Goal: Task Accomplishment & Management: Manage account settings

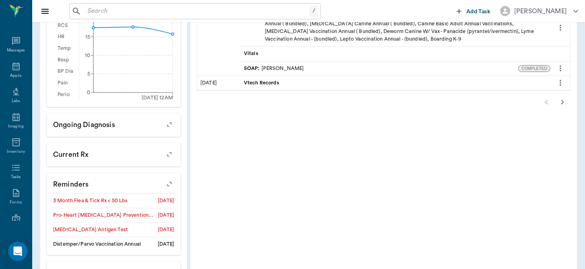
scroll to position [263, 0]
click at [16, 67] on icon at bounding box center [15, 66] width 7 height 8
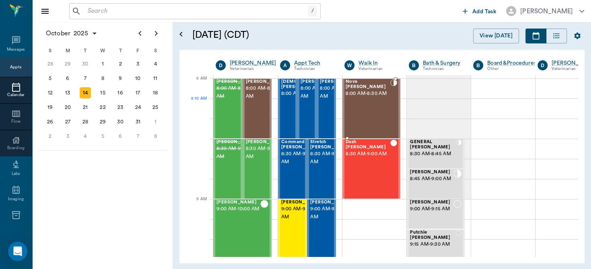
click at [373, 110] on div "Nova Dupree 8:00 AM - 8:30 AM" at bounding box center [368, 108] width 45 height 59
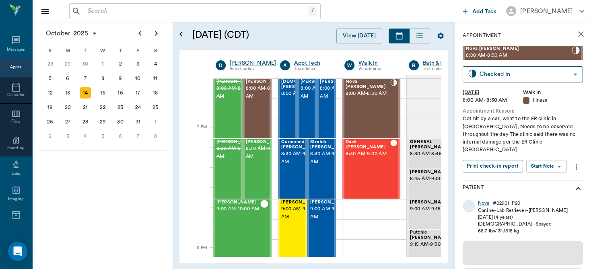
scroll to position [1279, 0]
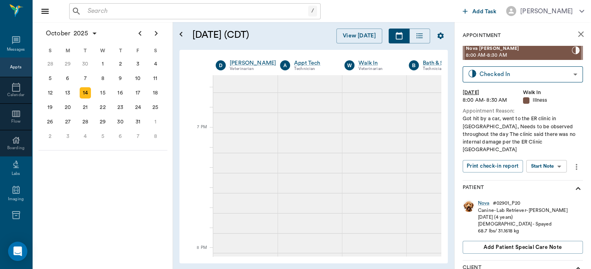
click at [559, 156] on body "/ ​ Add Task Dr. Bert Ellsworth Nectar Messages Appts Calendar Flow Boarding La…" at bounding box center [295, 134] width 591 height 269
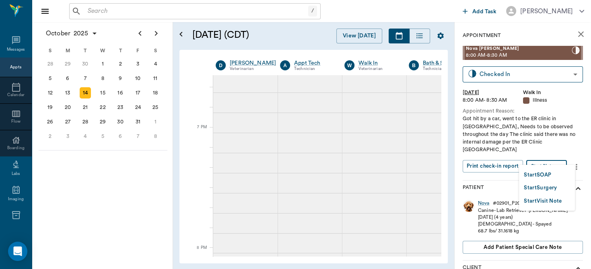
click at [546, 174] on button "Start SOAP" at bounding box center [537, 175] width 27 height 9
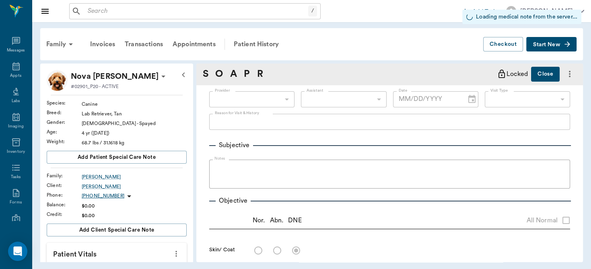
type input "63ee68728bdb516679580557"
type input "65d2be4f46e3a538d89b8c15"
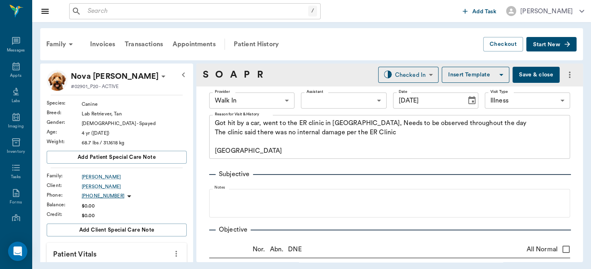
type input "[DATE]"
type textarea "Got hit by a car, went to the ER clinic in Mount Pleasant, Needs to be observed…"
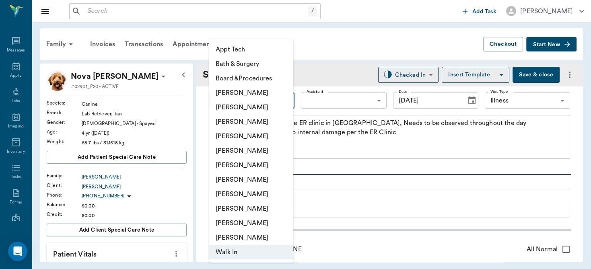
click at [285, 101] on body "/ ​ Add Task Dr. Bert Ellsworth Nectar Messages Appts Labs Imaging Inventory Ta…" at bounding box center [295, 134] width 591 height 269
click at [254, 134] on li "[PERSON_NAME]" at bounding box center [251, 136] width 84 height 14
type input "63ec2f075fda476ae8351a4d"
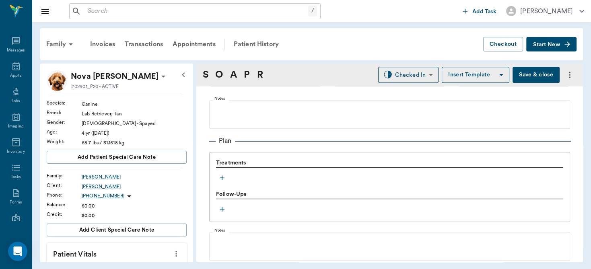
scroll to position [533, 0]
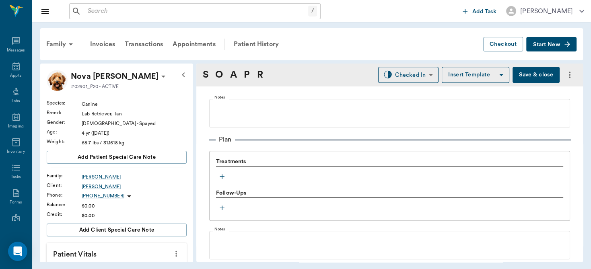
click at [221, 176] on icon "button" at bounding box center [222, 177] width 8 height 8
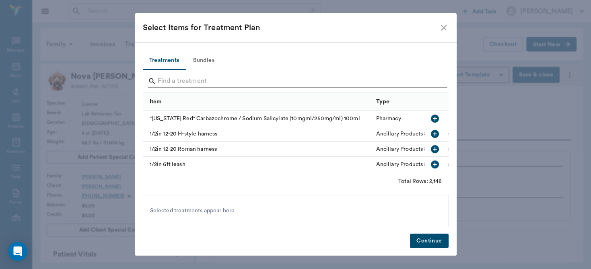
click at [202, 82] on input "Search" at bounding box center [296, 81] width 277 height 13
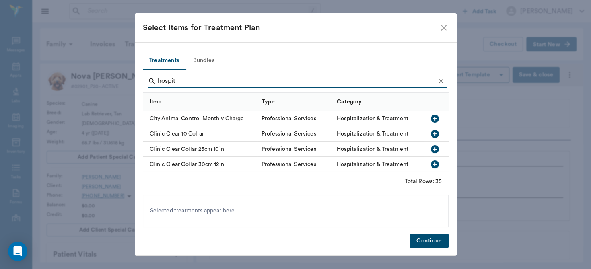
type input "hospit"
drag, startPoint x: 465, startPoint y: 101, endPoint x: 444, endPoint y: 134, distance: 39.6
click at [444, 134] on div "Select Items for Treatment Plan Treatments Bundles hospit Item Type Category Ci…" at bounding box center [295, 134] width 591 height 269
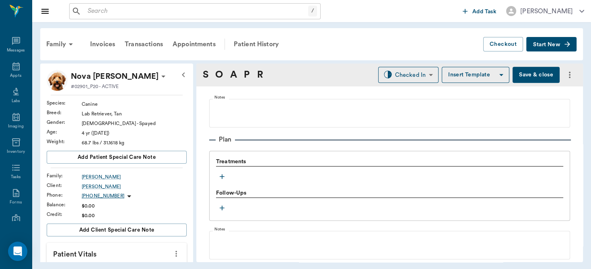
click at [222, 174] on icon "button" at bounding box center [222, 176] width 5 height 5
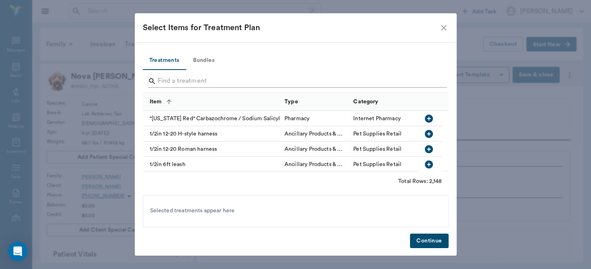
click at [194, 82] on input "Search" at bounding box center [296, 81] width 277 height 13
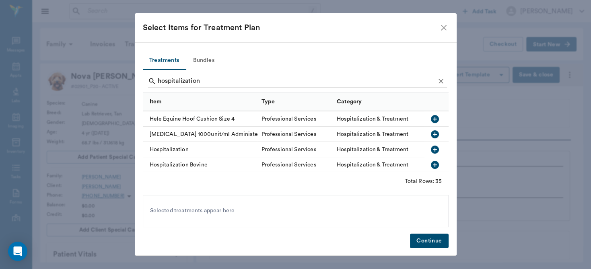
scroll to position [235, 0]
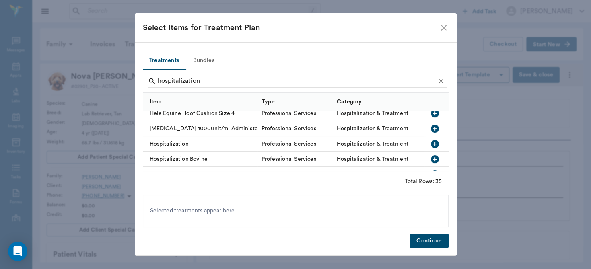
click at [431, 146] on icon "button" at bounding box center [435, 144] width 8 height 8
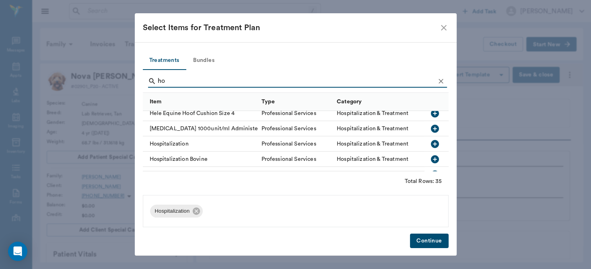
type input "h"
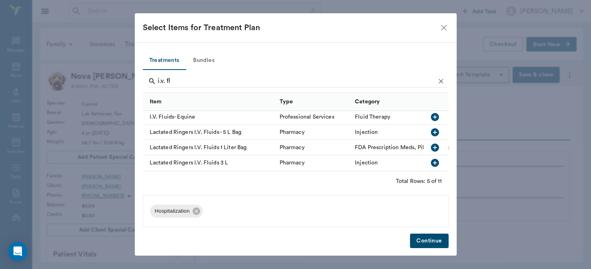
scroll to position [0, 0]
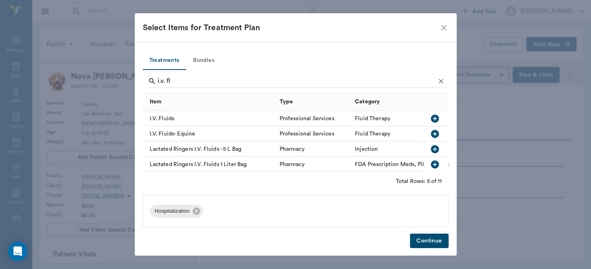
click at [431, 118] on icon "button" at bounding box center [435, 119] width 8 height 8
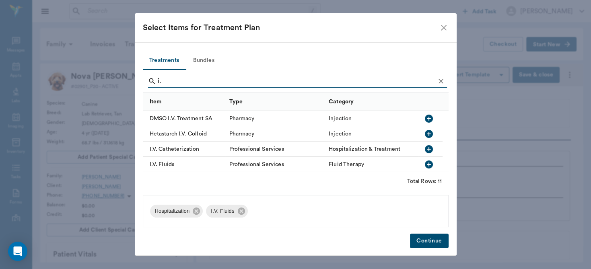
type input "i"
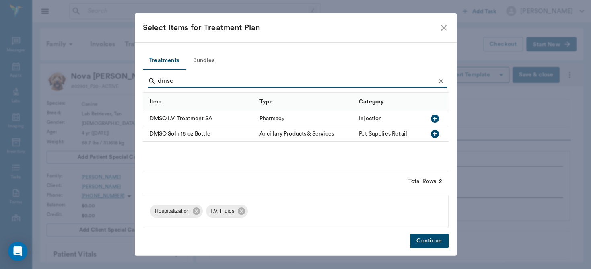
type input "dmso"
click at [432, 118] on icon "button" at bounding box center [435, 119] width 8 height 8
click at [433, 238] on button "Continue" at bounding box center [429, 241] width 38 height 15
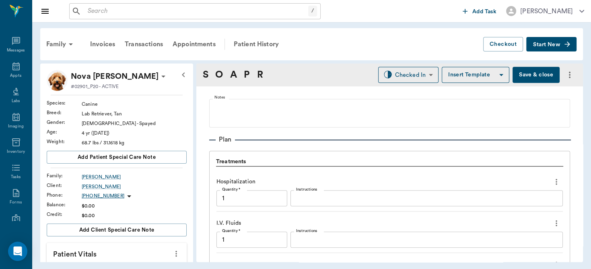
scroll to position [674, 0]
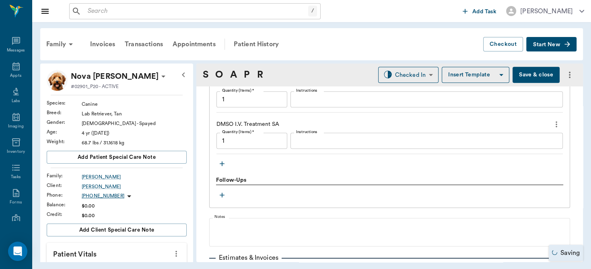
type input "1.00"
click at [220, 162] on icon "button" at bounding box center [222, 164] width 8 height 8
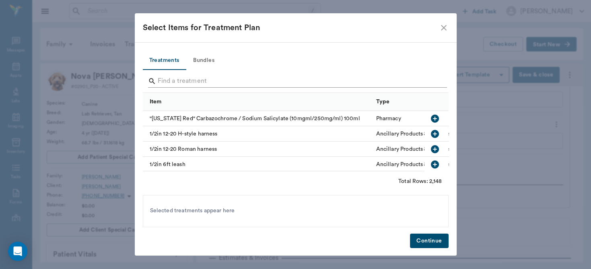
click at [193, 76] on input "Search" at bounding box center [296, 81] width 277 height 13
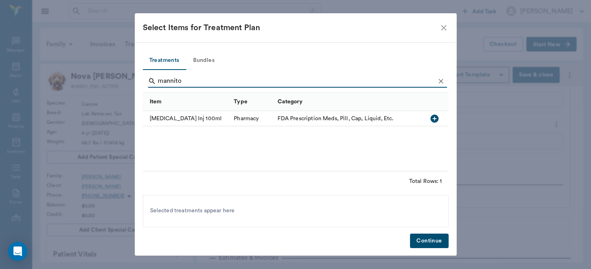
type input "mannito"
click at [434, 120] on icon "button" at bounding box center [435, 119] width 8 height 8
click at [428, 242] on button "Continue" at bounding box center [429, 241] width 38 height 15
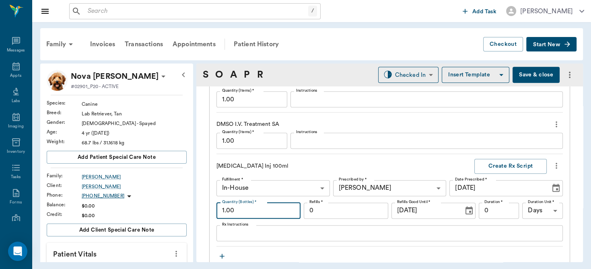
click at [281, 209] on input "1.00" at bounding box center [259, 211] width 84 height 16
type input "3.00"
click at [526, 75] on button "Save & close" at bounding box center [536, 75] width 47 height 16
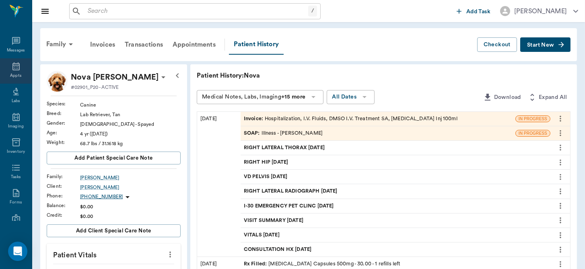
click at [15, 67] on icon at bounding box center [16, 67] width 10 height 10
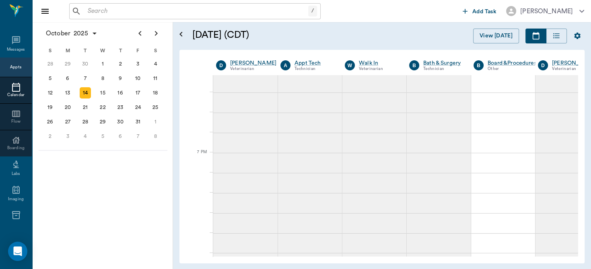
scroll to position [1279, 0]
drag, startPoint x: 586, startPoint y: 238, endPoint x: 580, endPoint y: 168, distance: 69.5
click at [580, 168] on div "October 14, 2025 (CDT) View Today October 2025 Today 14 Tue Oct 2025 D Dr. Bert…" at bounding box center [382, 145] width 418 height 247
click at [580, 168] on div "October 2025 Today 14 Tue Oct 2025 D Dr. Bert Ellsworth Veterinarian A Appt Tec…" at bounding box center [382, 157] width 405 height 214
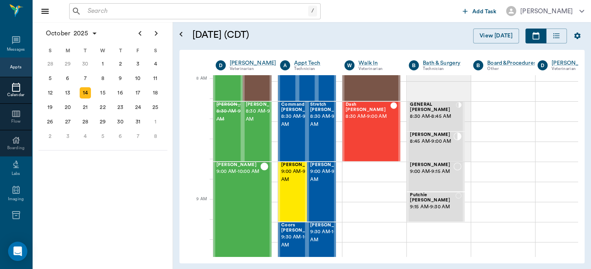
scroll to position [0, 0]
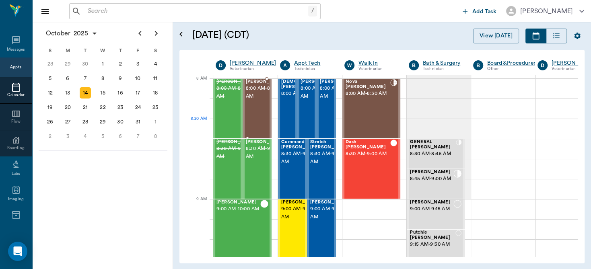
click at [256, 101] on span "8:00 AM - 8:30 AM" at bounding box center [266, 93] width 40 height 16
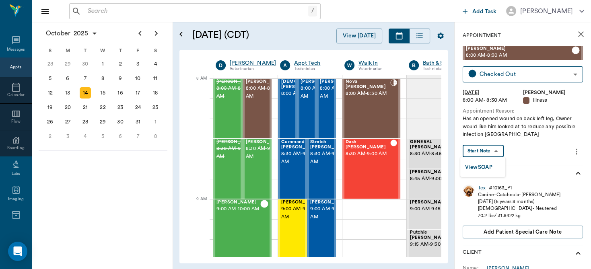
click at [492, 150] on body "/ ​ Add Task Dr. Bert Ellsworth Nectar Messages Appts Calendar Flow Boarding La…" at bounding box center [295, 134] width 591 height 269
click at [488, 163] on button "View SOAP" at bounding box center [478, 167] width 27 height 9
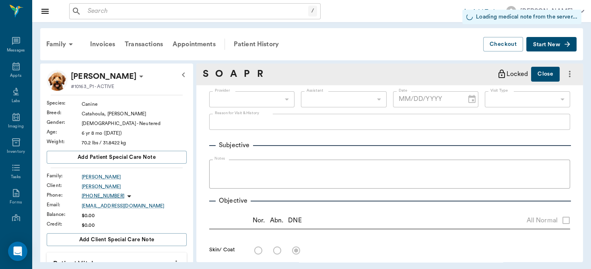
type input "63ec2f075fda476ae8351a4d"
type input "682b670d8bdc6f7f8feef3db"
type input "65d2be4f46e3a538d89b8c15"
radio input "true"
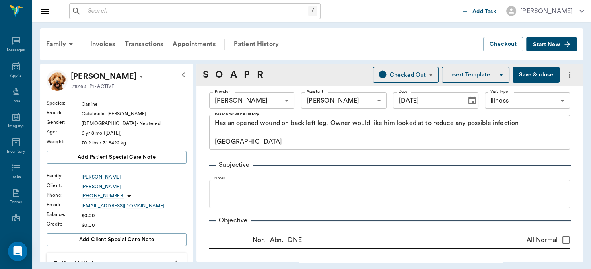
type input "[DATE]"
type textarea "Has an opened wound on back left leg, Owner would like him looked at to reduce …"
type textarea "LH dorsal metatarsal skin laceration diagonal with some flap over. minor tendon…"
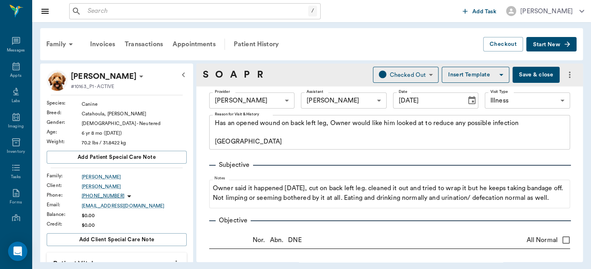
click at [525, 77] on button "Save & close" at bounding box center [536, 75] width 47 height 16
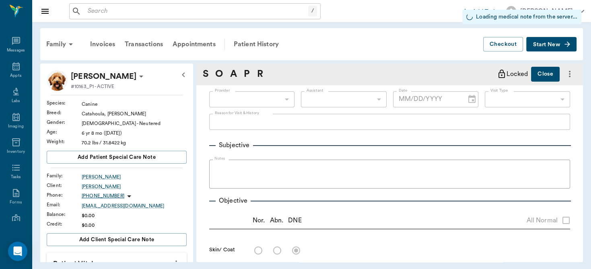
type input "63ec2f075fda476ae8351a4d"
type input "682b670d8bdc6f7f8feef3db"
type input "65d2be4f46e3a538d89b8c15"
radio input "true"
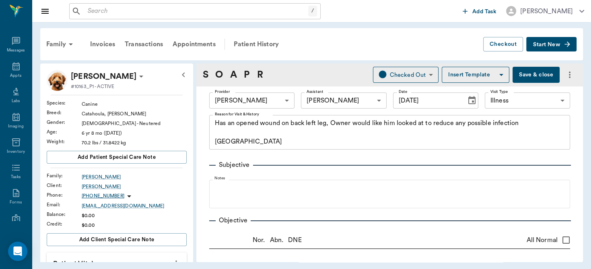
type input "[DATE]"
type textarea "Has an opened wound on back left leg, Owner would like him looked at to reduce …"
type textarea "LH dorsal metatarsal skin laceration diagonal with some flap over. minor tendon…"
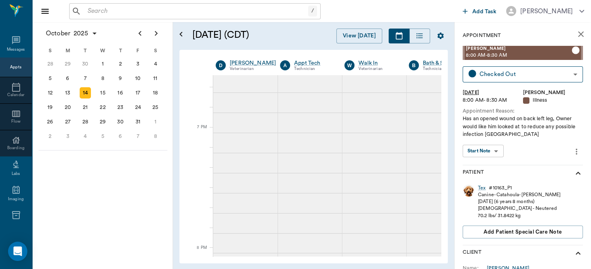
click at [436, 68] on div "D Dr. Bert Ellsworth Veterinarian A Appt Tech Technician W Walk In Veterinarian…" at bounding box center [314, 65] width 256 height 19
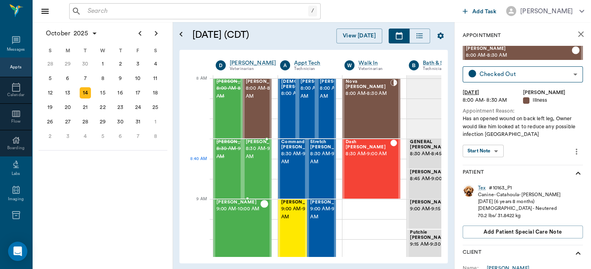
click at [253, 159] on span "8:30 AM - 9:00 AM" at bounding box center [266, 153] width 40 height 16
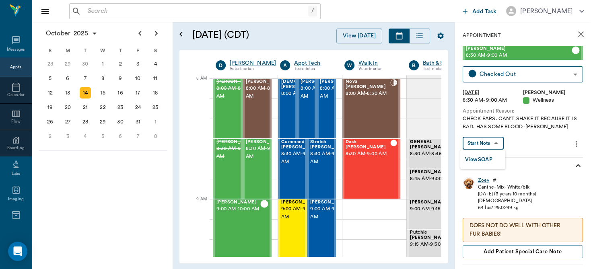
click at [491, 141] on body "/ ​ Add Task Dr. Bert Ellsworth Nectar Messages Appts Calendar Flow Boarding La…" at bounding box center [295, 134] width 591 height 269
click at [490, 157] on button "View SOAP" at bounding box center [478, 159] width 27 height 9
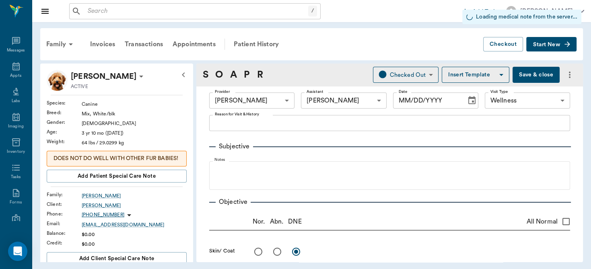
type input "63ec2f075fda476ae8351a4d"
type input "6740bf97de10e07744acf1eb"
type input "65d2be4f46e3a538d89b8c14"
radio input "true"
type input "[DATE]"
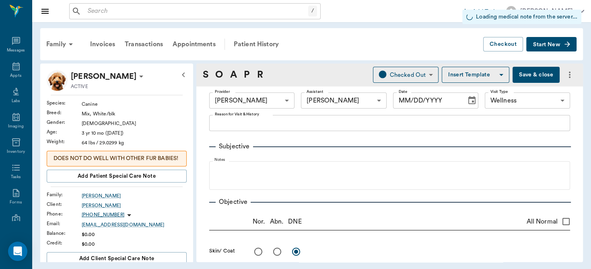
type textarea "CHECK EARS. CAN'T SHAKE IT BECAUSE IT IS BAD. HAS SOME BLOOD -LORY"
type textarea "L ear: grey debris and exudate on surface of canal, some irritated areas. R ear…"
type input "1.00"
type input "0.60"
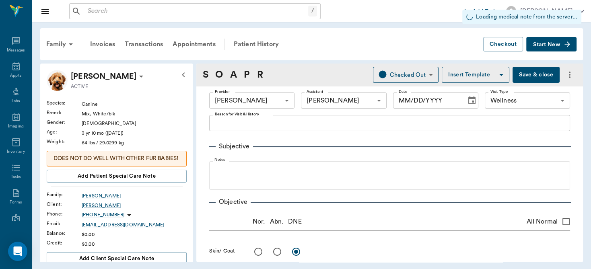
type input "1.00"
type input "0"
type input "1"
type textarea "L ear"
type input "1.00"
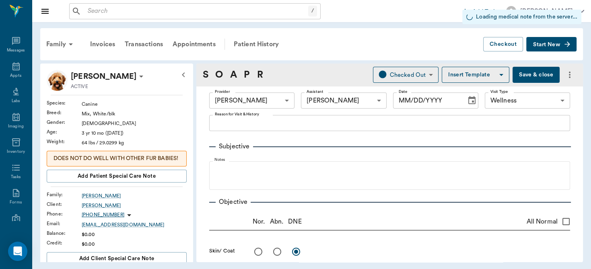
type textarea "MP65 DexSP1.6"
type input "1.00"
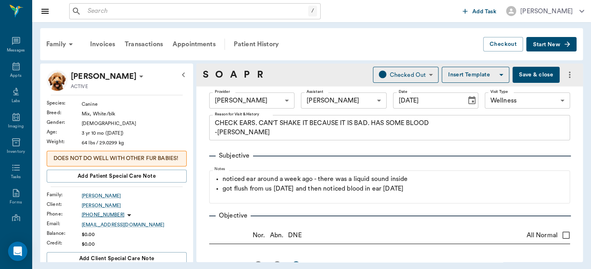
click at [532, 74] on button "Save & close" at bounding box center [536, 75] width 47 height 16
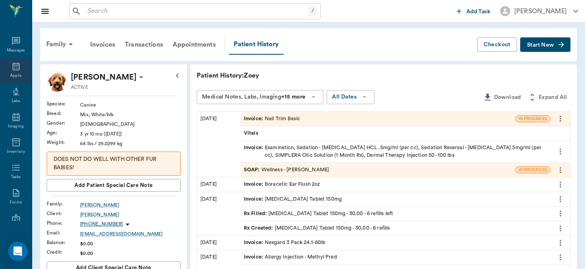
click at [11, 66] on icon at bounding box center [16, 67] width 10 height 10
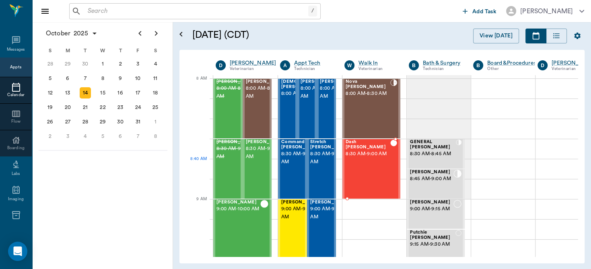
click at [370, 176] on div "Dash Gennings 8:30 AM - 9:00 AM" at bounding box center [368, 169] width 45 height 59
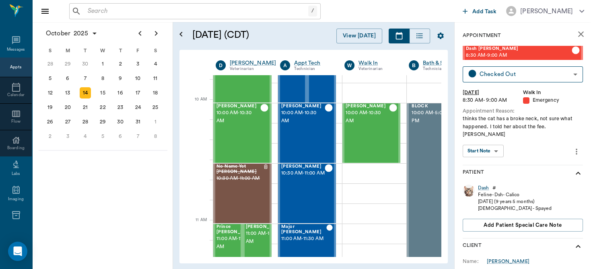
scroll to position [220, 0]
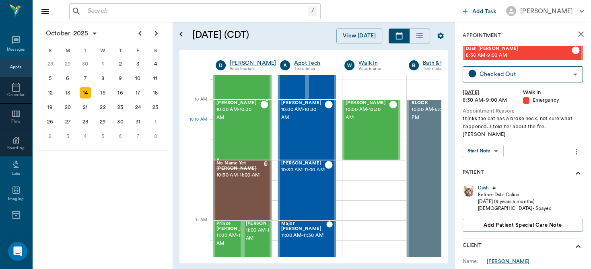
click at [232, 122] on div "Romeo Ingram 10:00 AM - 10:30 AM" at bounding box center [239, 130] width 44 height 59
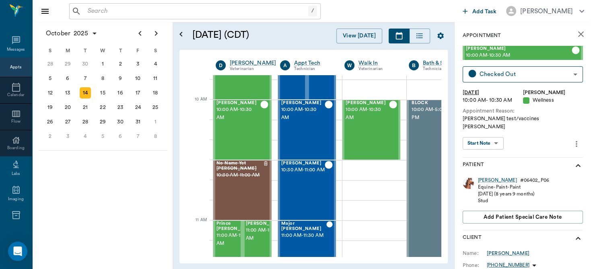
click at [488, 135] on body "/ ​ Add Task Dr. Bert Ellsworth Nectar Messages Appts Calendar Flow Boarding La…" at bounding box center [295, 134] width 591 height 269
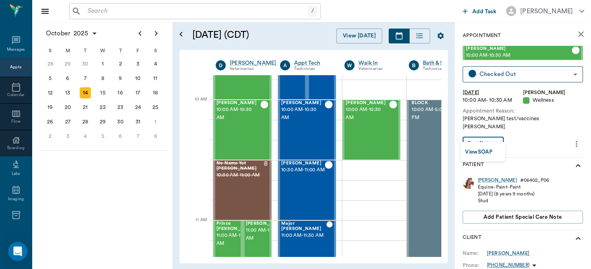
click at [481, 153] on button "View SOAP" at bounding box center [478, 152] width 27 height 9
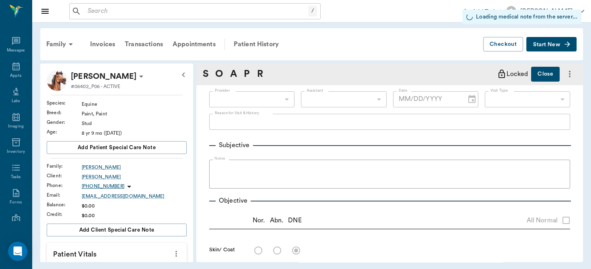
type input "63ec2f075fda476ae8351a4d"
type input "65d2be4f46e3a538d89b8c14"
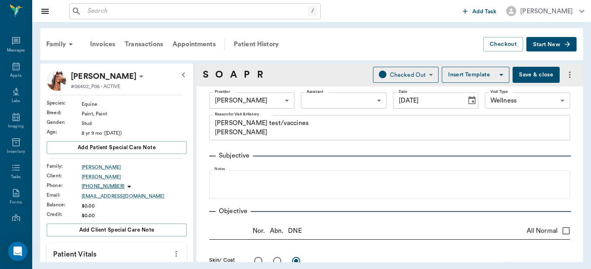
type input "[DATE]"
type textarea "Coggins test/vaccines Christy"
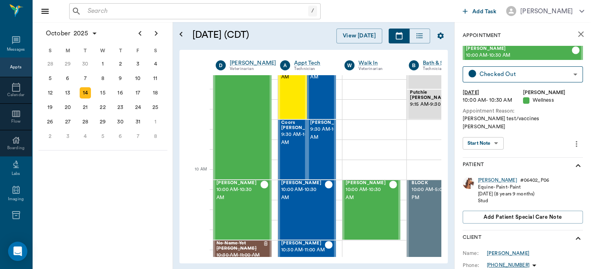
scroll to position [167, 0]
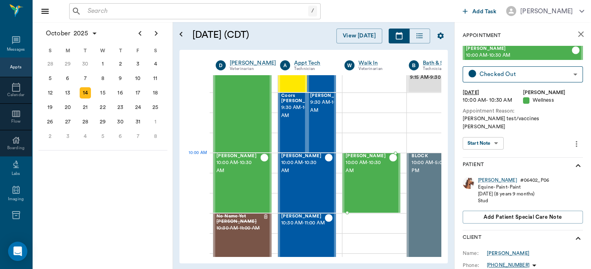
click at [374, 173] on span "10:00 AM - 10:30 AM" at bounding box center [367, 167] width 43 height 16
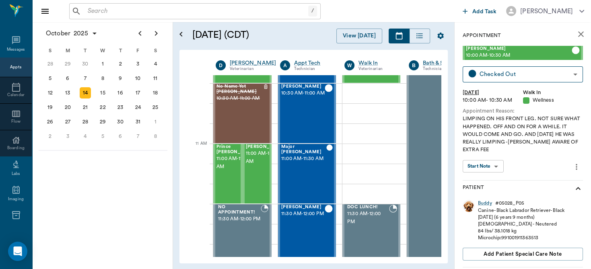
scroll to position [301, 0]
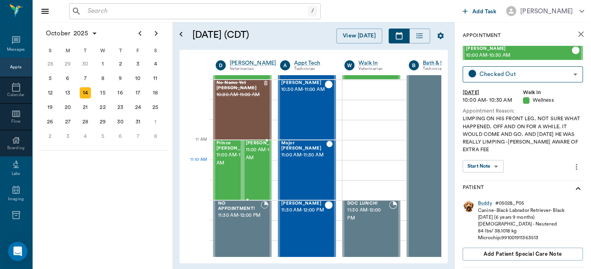
click at [248, 162] on span "11:00 AM - 11:30 AM" at bounding box center [266, 154] width 40 height 16
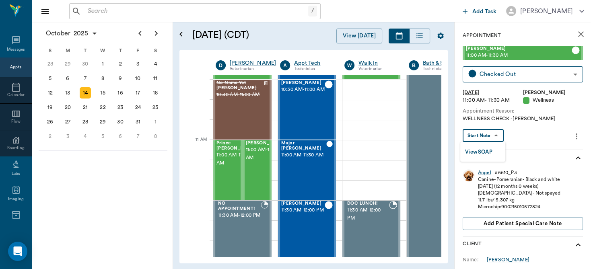
click at [494, 136] on body "/ ​ Add Task Dr. Bert Ellsworth Nectar Messages Appts Calendar Flow Boarding La…" at bounding box center [295, 134] width 591 height 269
click at [487, 151] on button "View SOAP" at bounding box center [478, 152] width 27 height 9
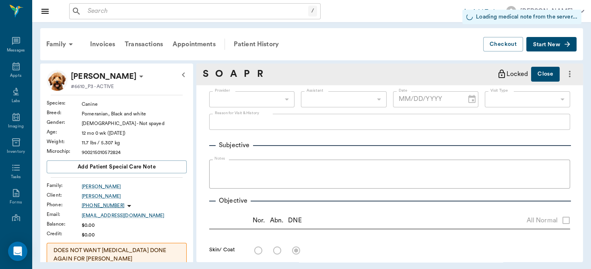
type input "63ec2f075fda476ae8351a4d"
type input "6740bf97de10e07744acf1eb"
type input "65d2be4f46e3a538d89b8c14"
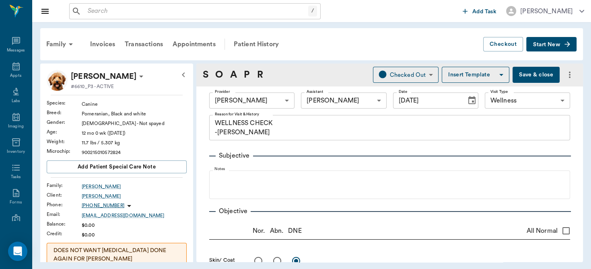
type input "[DATE]"
type textarea "WELLNESS CHECK -LORY"
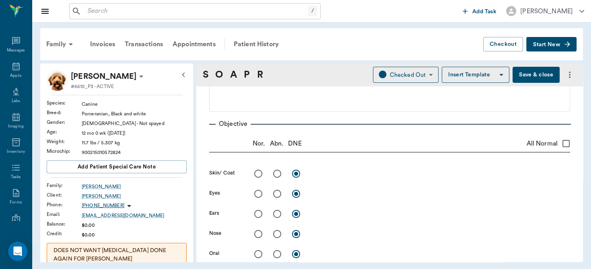
scroll to position [91, 0]
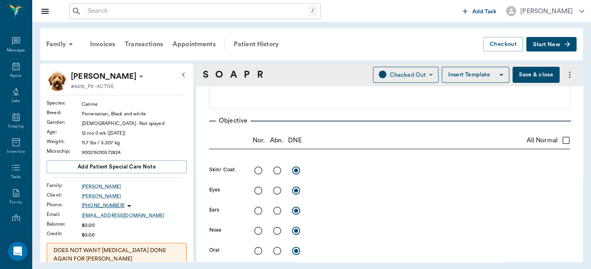
click at [560, 139] on input "All Normal" at bounding box center [566, 140] width 17 height 17
checkbox input "true"
radio input "true"
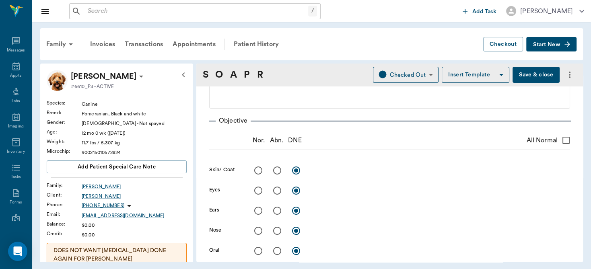
radio input "true"
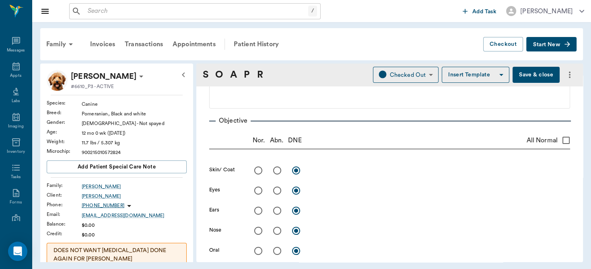
radio input "true"
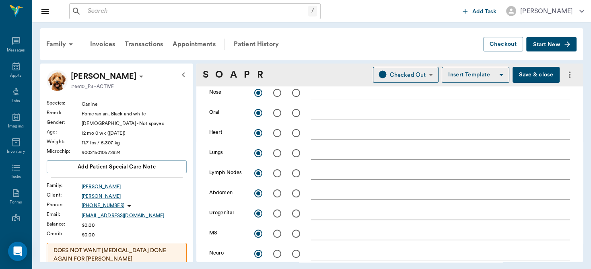
scroll to position [286, 0]
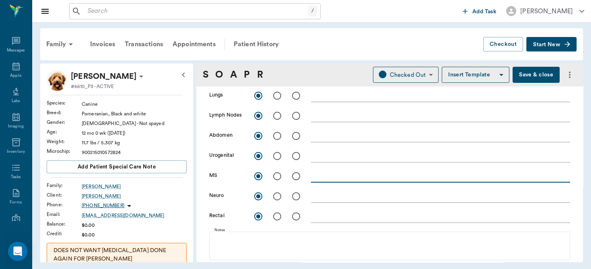
click at [312, 172] on textarea at bounding box center [440, 176] width 259 height 9
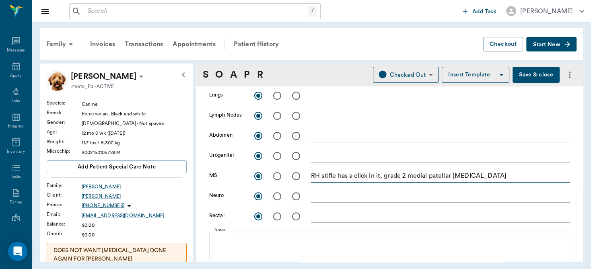
type textarea "RH stifle has a click in it, grade 2 medial patellar luxation"
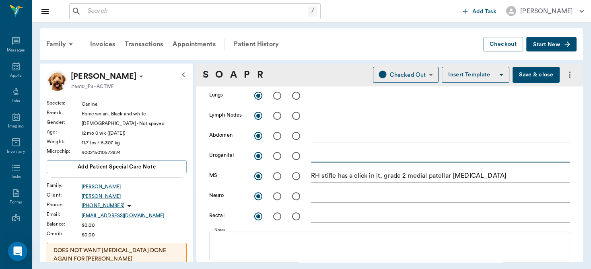
click at [459, 156] on textarea at bounding box center [440, 155] width 259 height 9
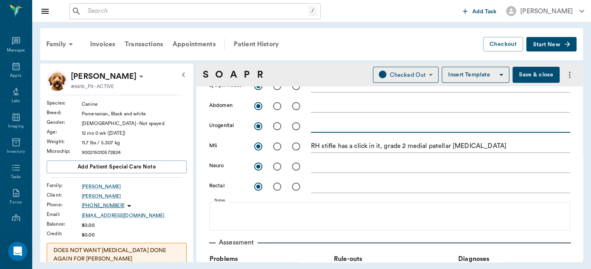
scroll to position [420, 0]
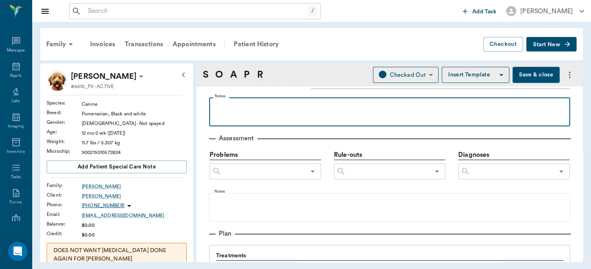
click at [251, 101] on p at bounding box center [389, 106] width 353 height 10
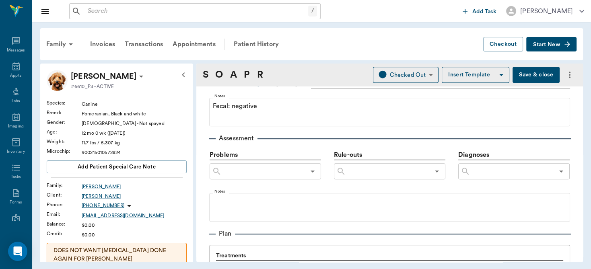
click at [505, 175] on input "text" at bounding box center [513, 171] width 84 height 11
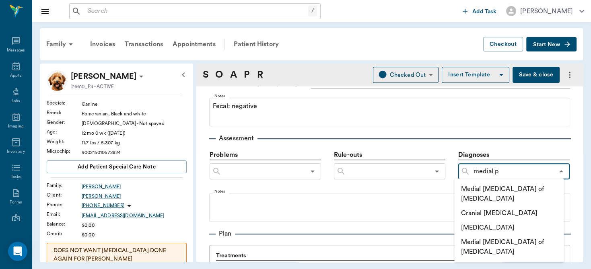
type input "medial pa"
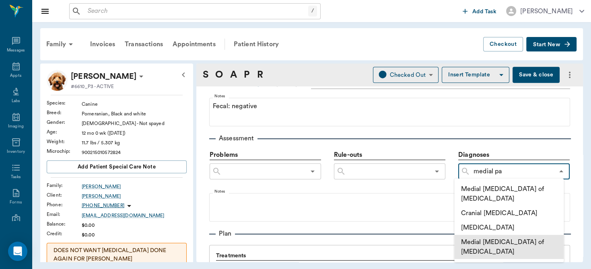
click at [506, 248] on li "Medial [MEDICAL_DATA] of [MEDICAL_DATA]" at bounding box center [510, 247] width 110 height 24
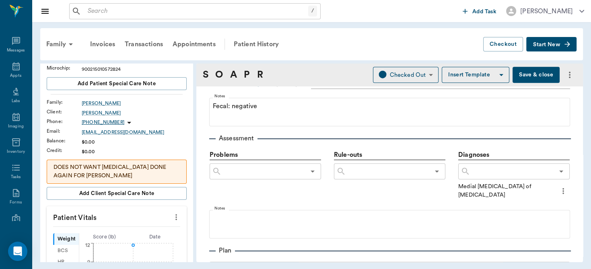
scroll to position [87, 0]
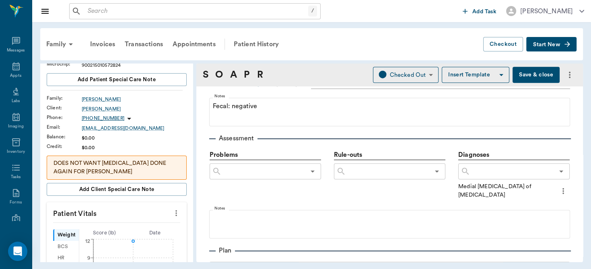
click at [176, 211] on icon "more" at bounding box center [177, 214] width 2 height 6
click at [133, 230] on span "Enter Vitals" at bounding box center [137, 227] width 68 height 8
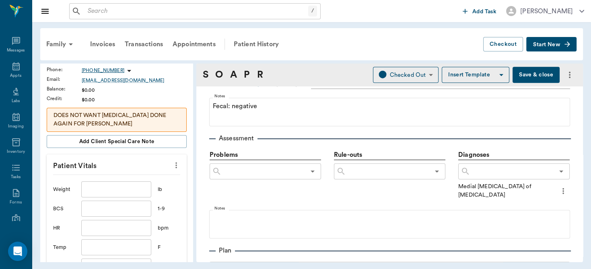
scroll to position [139, 0]
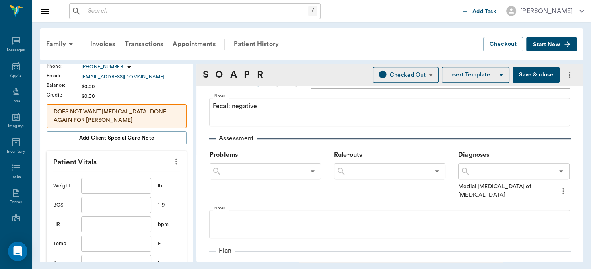
click at [129, 202] on input "text" at bounding box center [116, 205] width 70 height 16
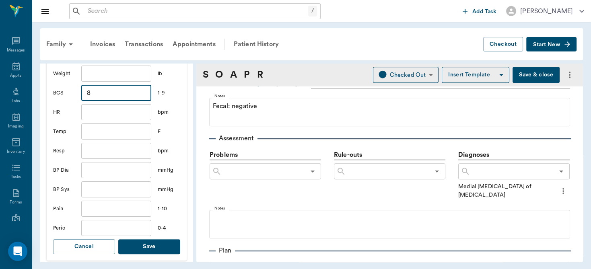
scroll to position [280, 0]
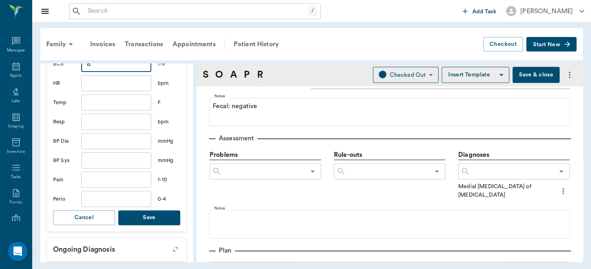
type input "8"
click at [127, 222] on button "Save" at bounding box center [149, 218] width 62 height 15
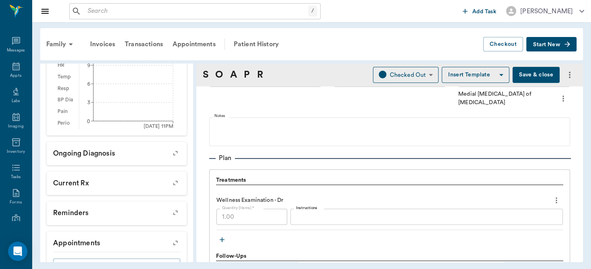
scroll to position [484, 0]
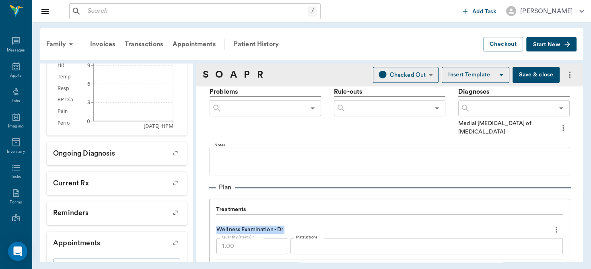
drag, startPoint x: 577, startPoint y: 194, endPoint x: 576, endPoint y: 223, distance: 29.0
click at [576, 223] on div "Provider Dr. Bert Ellsworth 63ec2f075fda476ae8351a4d Provider Assistant Nicole …" at bounding box center [389, 20] width 387 height 834
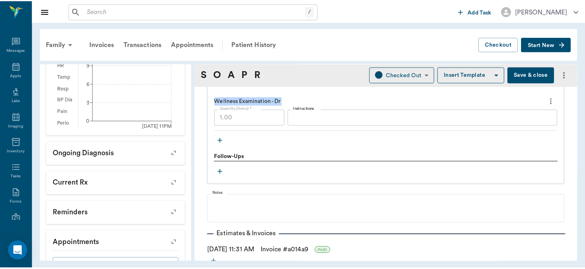
scroll to position [645, 0]
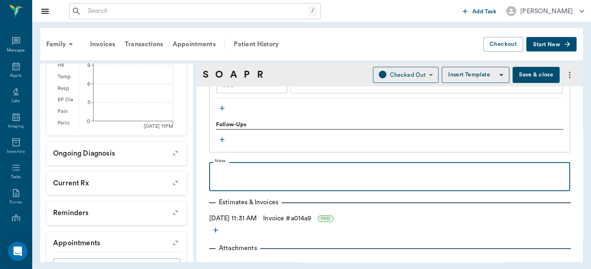
click at [250, 178] on div at bounding box center [389, 176] width 353 height 20
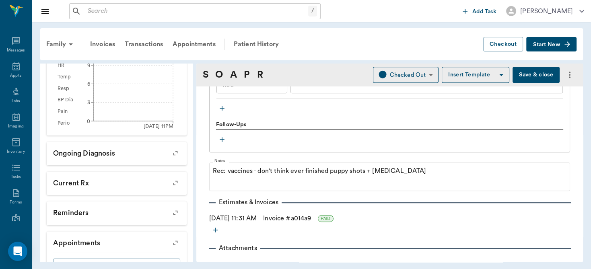
click at [514, 79] on button "Save & close" at bounding box center [536, 75] width 47 height 16
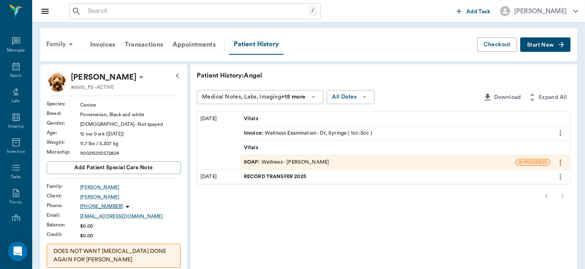
click at [58, 45] on div "Family" at bounding box center [60, 44] width 39 height 19
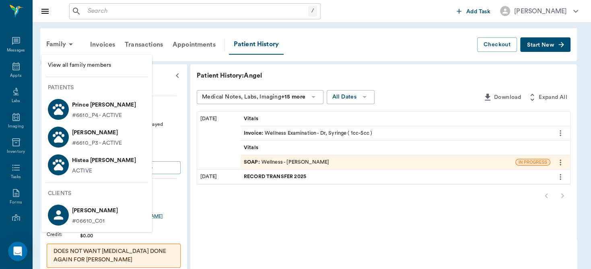
click at [88, 107] on p "Prince [PERSON_NAME]" at bounding box center [104, 105] width 64 height 13
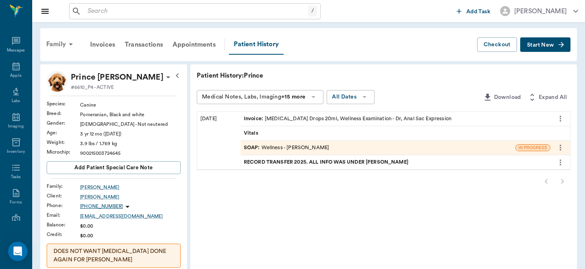
click at [66, 45] on icon at bounding box center [71, 44] width 10 height 10
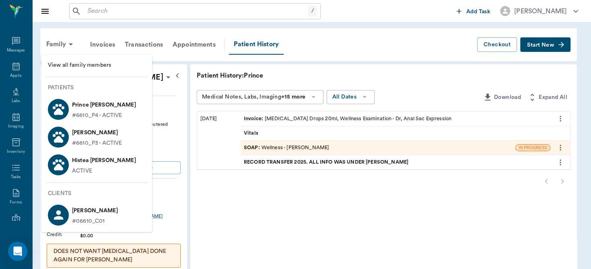
click at [268, 130] on div at bounding box center [295, 134] width 591 height 269
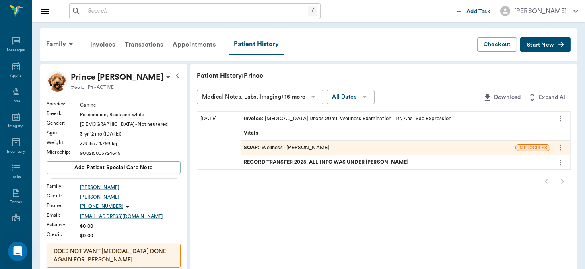
click at [273, 145] on div "SOAP : Wellness - Dr. Bert Ellsworth" at bounding box center [286, 148] width 85 height 8
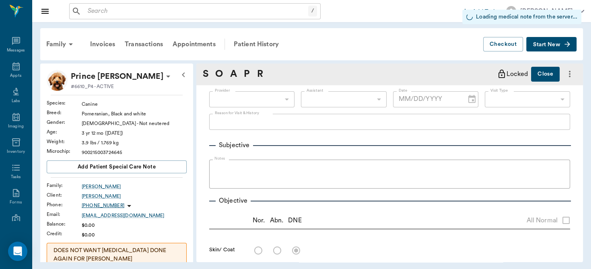
type input "63ec2f075fda476ae8351a4d"
type input "6740bf97de10e07744acf1eb"
type input "65d2be4f46e3a538d89b8c14"
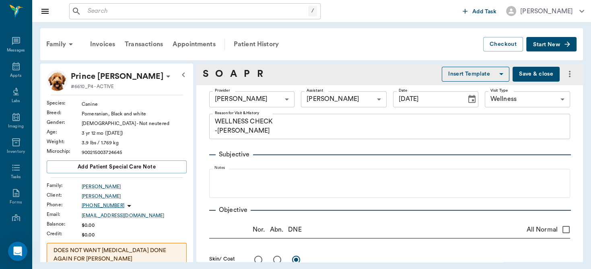
type input "[DATE]"
type textarea "WELLNESS CHECK -LORY"
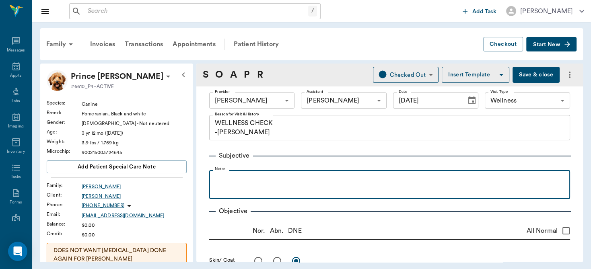
click at [244, 177] on p at bounding box center [389, 179] width 353 height 10
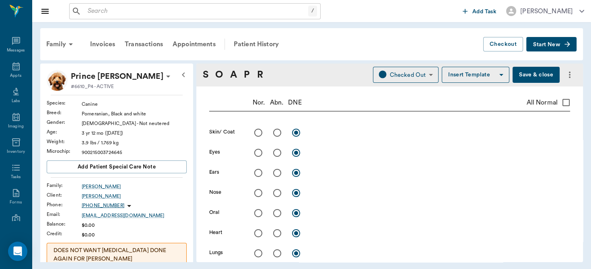
scroll to position [140, 0]
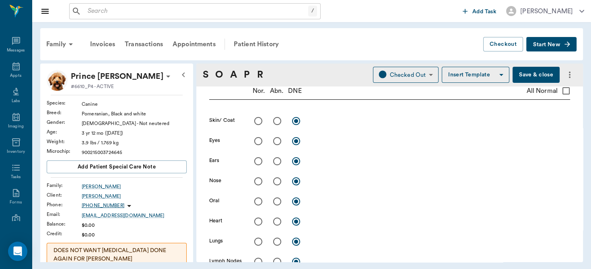
click at [560, 91] on input "All Normal" at bounding box center [566, 91] width 17 height 17
checkbox input "true"
radio input "true"
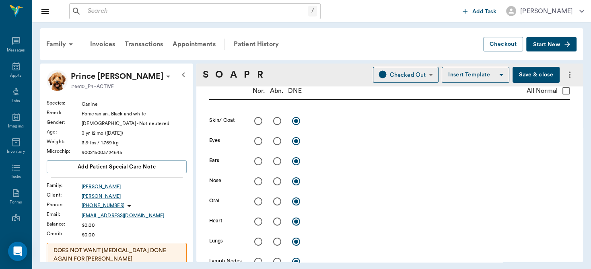
radio input "true"
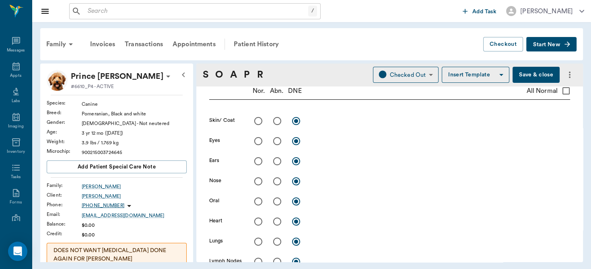
radio input "true"
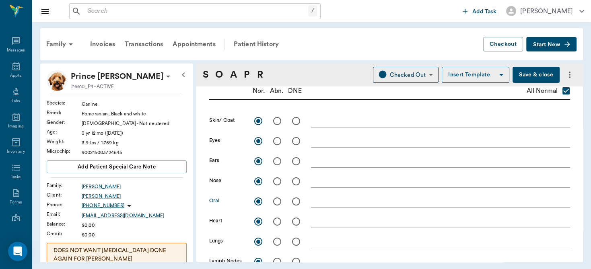
click at [277, 198] on input "radio" at bounding box center [277, 201] width 17 height 17
radio input "true"
checkbox input "false"
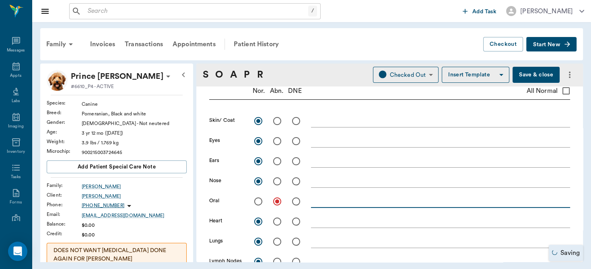
click at [320, 205] on textarea at bounding box center [440, 201] width 259 height 9
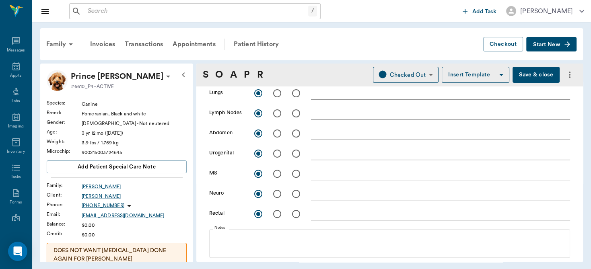
scroll to position [286, 0]
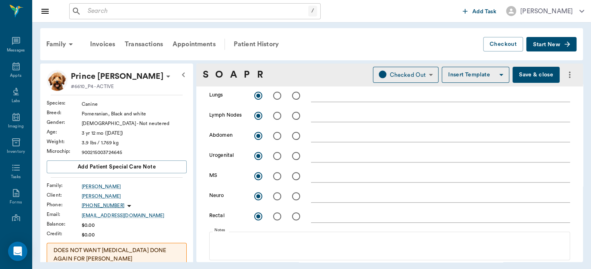
type textarea "Grade 3 perio"
click at [276, 215] on input "radio" at bounding box center [277, 216] width 17 height 17
radio input "true"
click at [314, 216] on textarea at bounding box center [440, 216] width 259 height 9
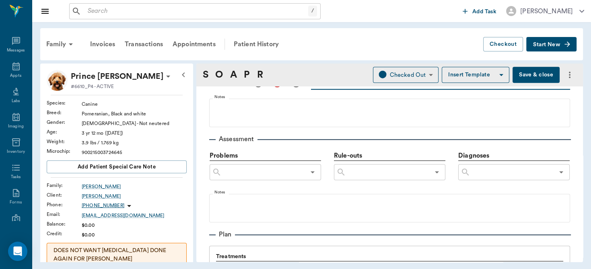
scroll to position [466, 0]
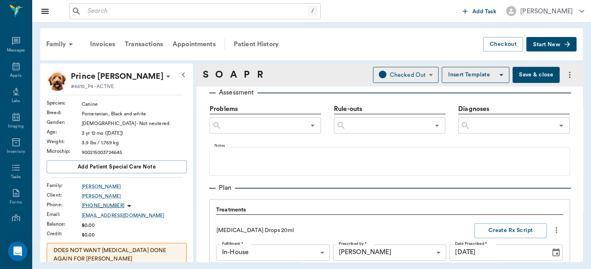
type textarea "anal glands enlarged, - chunky on expression"
click at [482, 122] on input "text" at bounding box center [513, 125] width 84 height 11
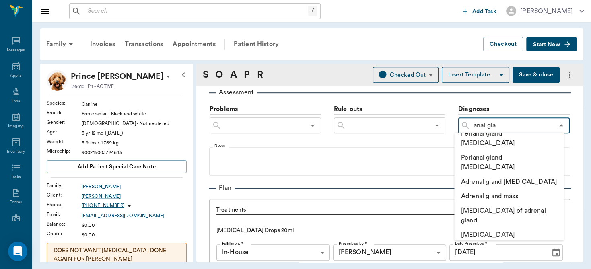
scroll to position [0, 0]
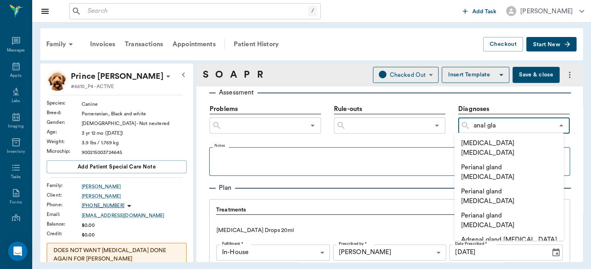
type input "anal gla"
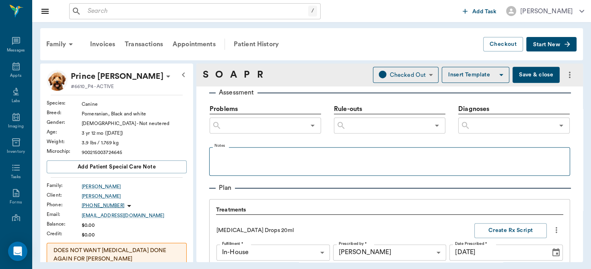
click at [399, 147] on fieldset "Notes" at bounding box center [389, 160] width 361 height 32
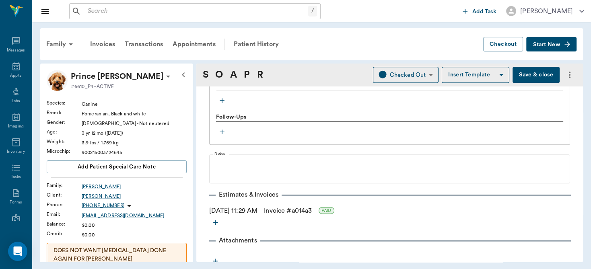
scroll to position [774, 0]
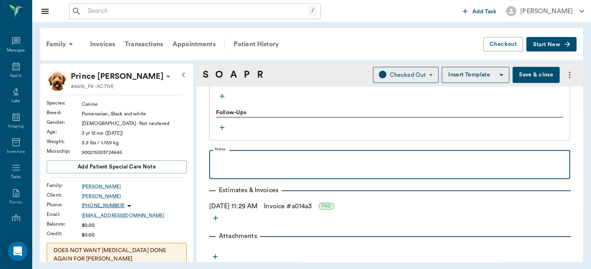
click at [334, 161] on p at bounding box center [389, 159] width 353 height 10
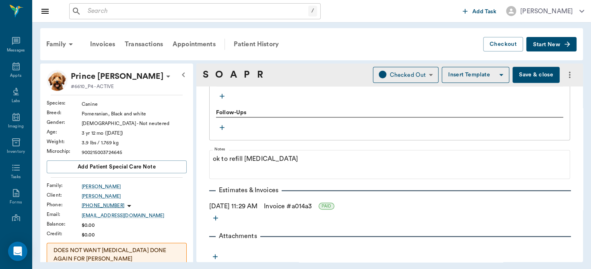
click at [524, 76] on button "Save & close" at bounding box center [536, 75] width 47 height 16
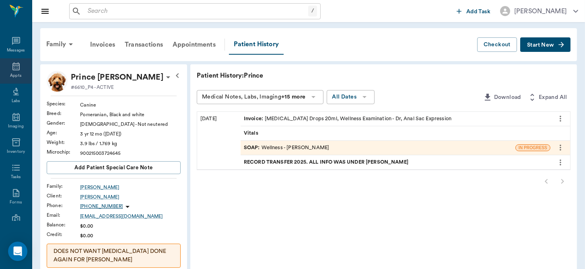
click at [11, 66] on icon at bounding box center [16, 67] width 10 height 10
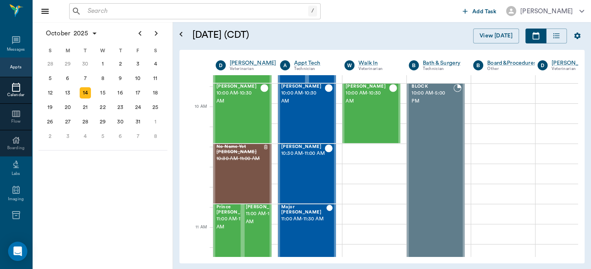
scroll to position [207, 0]
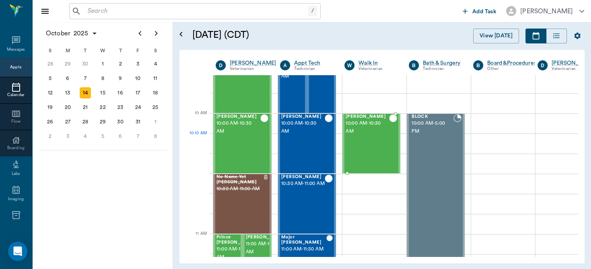
click at [378, 147] on div "Buddy Buford 10:00 AM - 10:30 AM" at bounding box center [367, 143] width 43 height 59
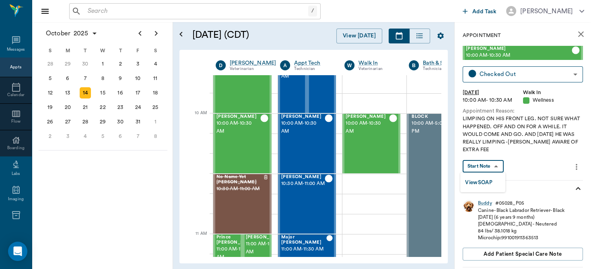
click at [489, 165] on body "/ ​ Add Task Dr. Bert Ellsworth Nectar Messages Appts Calendar Flow Boarding La…" at bounding box center [295, 134] width 591 height 269
click at [481, 179] on button "View SOAP" at bounding box center [478, 182] width 27 height 9
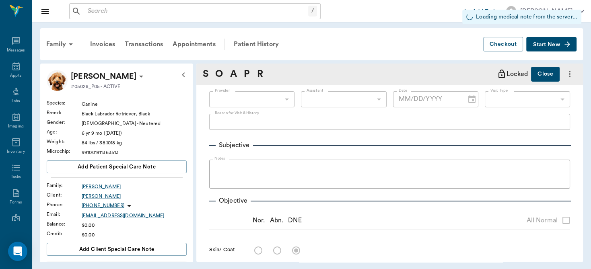
type input "63ec2f075fda476ae8351a4d"
type input "65d2be4f46e3a538d89b8c14"
radio input "true"
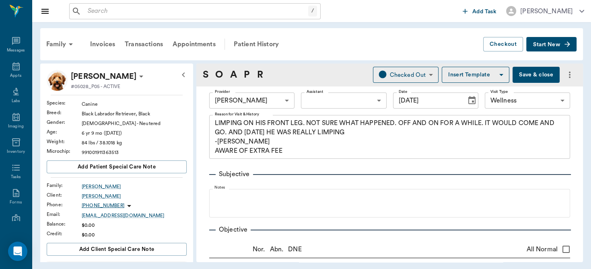
type input "[DATE]"
type textarea "LIMPING ON HIS FRONT LEG. NOT SURE WHAT HAPPENED. OFF AND ON FOR A WHILE. IT WO…"
type textarea "LF elbow is very enlarged on palpation. Radiographs reveal extensive arthritis …"
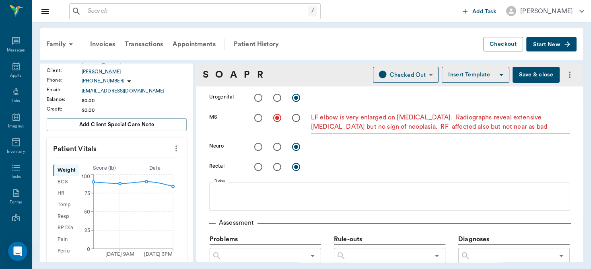
scroll to position [141, 0]
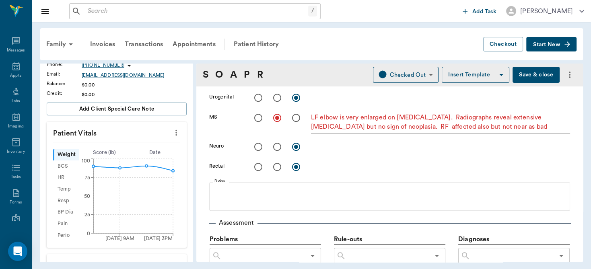
click at [172, 131] on icon "more" at bounding box center [176, 133] width 9 height 10
click at [150, 145] on span "Enter Vitals" at bounding box center [137, 146] width 68 height 8
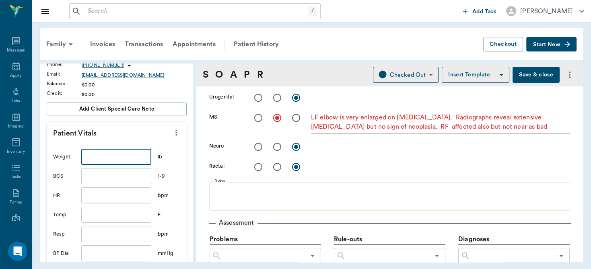
click at [128, 159] on input "text" at bounding box center [116, 157] width 70 height 16
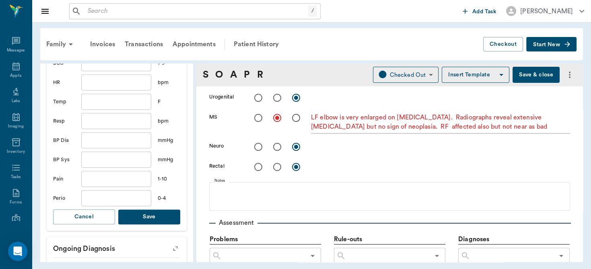
scroll to position [292, 0]
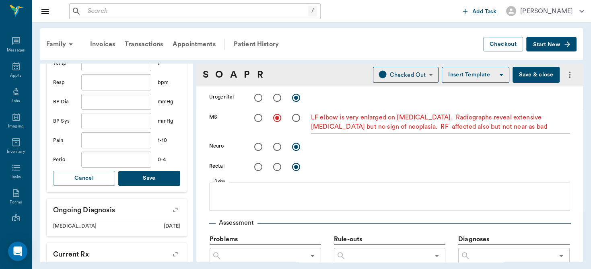
type input "88.7"
click at [152, 181] on button "Save" at bounding box center [149, 178] width 62 height 15
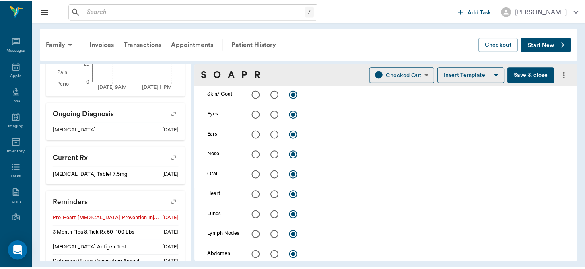
scroll to position [13, 0]
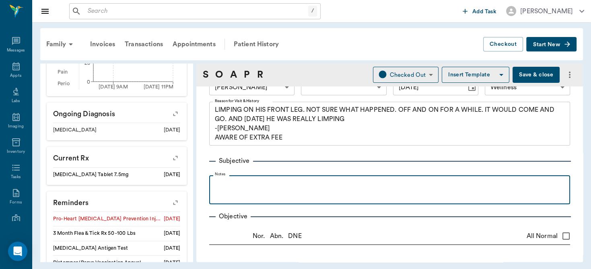
click at [276, 180] on p at bounding box center [389, 185] width 353 height 10
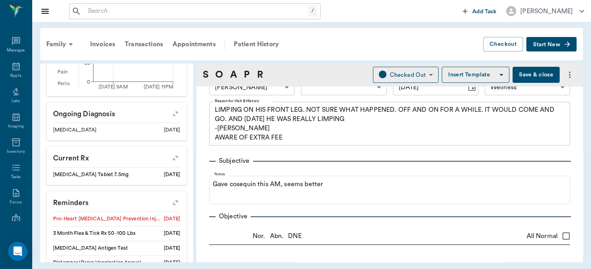
click at [530, 72] on button "Save & close" at bounding box center [536, 75] width 47 height 16
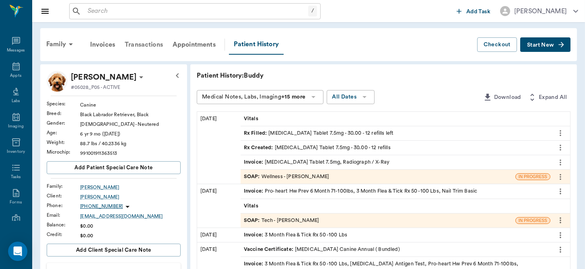
click at [150, 38] on div "Transactions" at bounding box center [144, 44] width 48 height 19
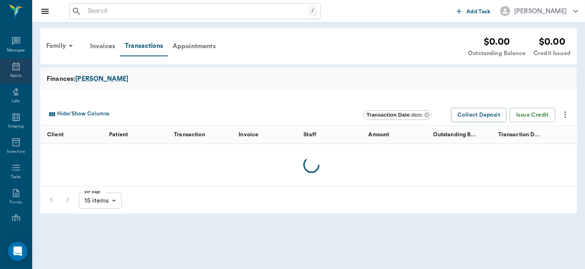
click at [17, 60] on div "Appts" at bounding box center [16, 70] width 32 height 25
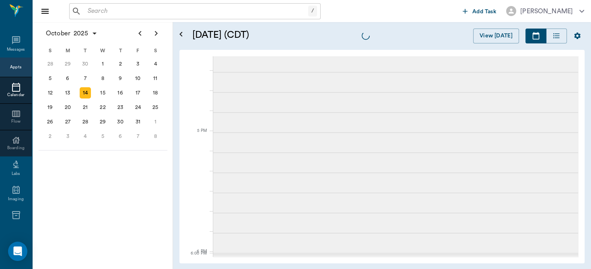
scroll to position [1015, 0]
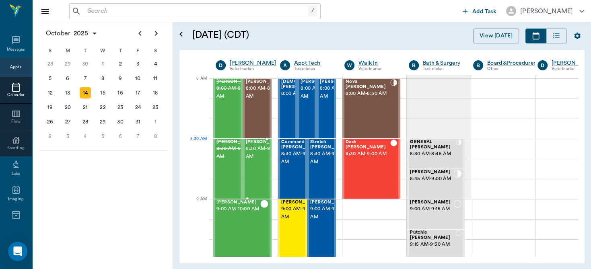
click at [255, 155] on span "8:30 AM - 9:00 AM" at bounding box center [266, 153] width 40 height 16
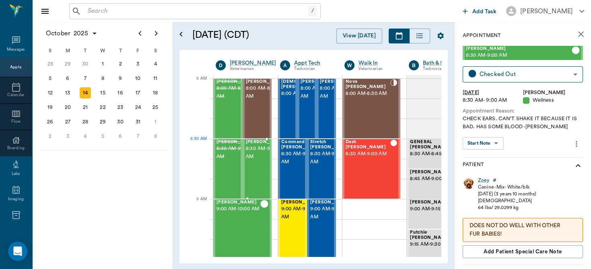
click at [255, 155] on span "8:30 AM - 9:00 AM" at bounding box center [266, 153] width 40 height 16
click at [490, 141] on body "/ ​ Add Task Dr. Bert Ellsworth Nectar Messages Appts Calendar Flow Boarding La…" at bounding box center [295, 134] width 591 height 269
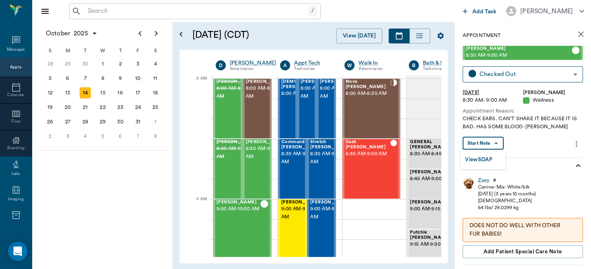
click at [477, 160] on button "View SOAP" at bounding box center [478, 159] width 27 height 9
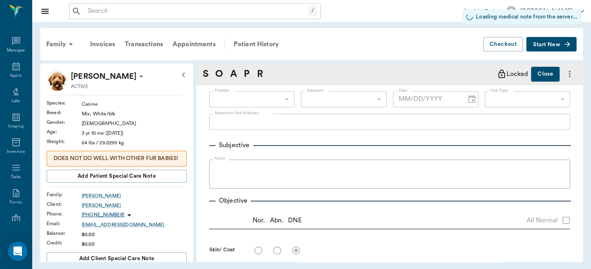
type input "63ec2f075fda476ae8351a4d"
type input "6740bf97de10e07744acf1eb"
type input "65d2be4f46e3a538d89b8c14"
radio input "true"
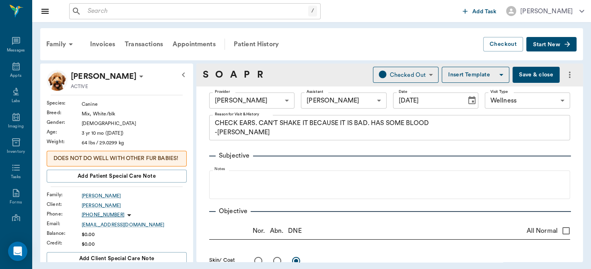
type input "[DATE]"
type textarea "CHECK EARS. CAN'T SHAKE IT BECAUSE IT IS BAD. HAS SOME BLOOD -LORY"
type textarea "L ear: grey debris and exudate on surface of canal, some irritated areas. R ear…"
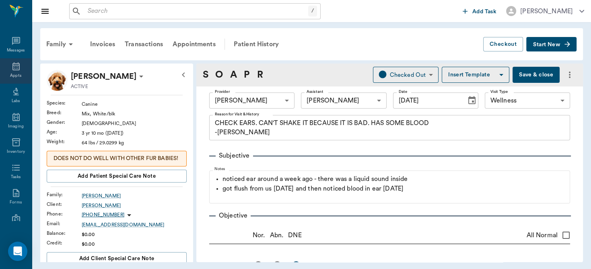
click at [11, 68] on icon at bounding box center [16, 67] width 10 height 10
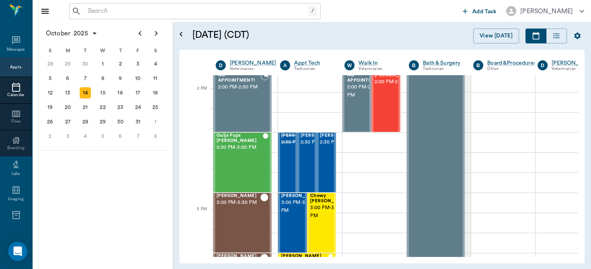
scroll to position [708, 0]
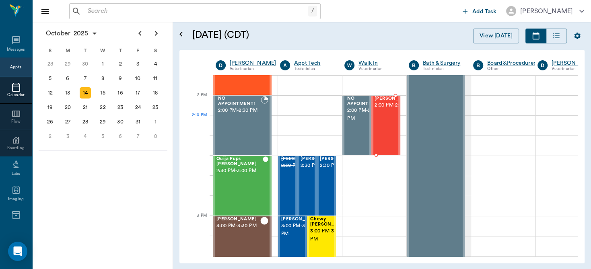
click at [384, 110] on span "2:00 PM - 2:30 PM" at bounding box center [395, 105] width 40 height 8
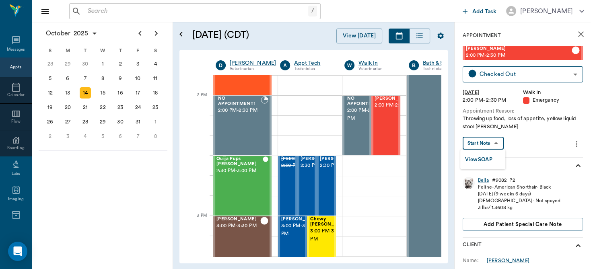
click at [493, 144] on body "/ ​ Add Task Dr. Bert Ellsworth Nectar Messages Appts Calendar Flow Boarding La…" at bounding box center [295, 134] width 591 height 269
click at [484, 157] on button "View SOAP" at bounding box center [478, 159] width 27 height 9
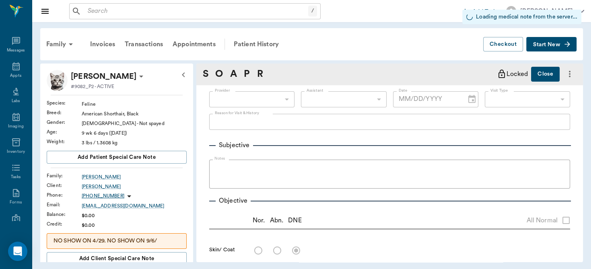
type input "63ec2f075fda476ae8351a4d"
type input "6740bf97de10e07744acf1eb"
type input "65d2be4f46e3a538d89b8c1c"
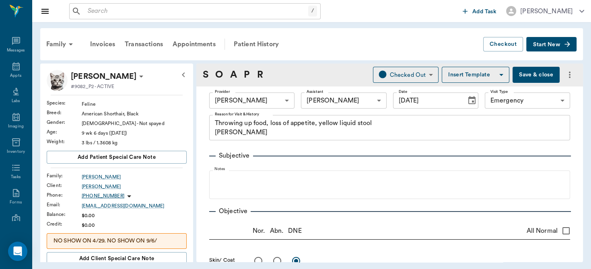
type input "[DATE]"
type textarea "Throwing up food, loss of appetite, yellow liquid stool Christy"
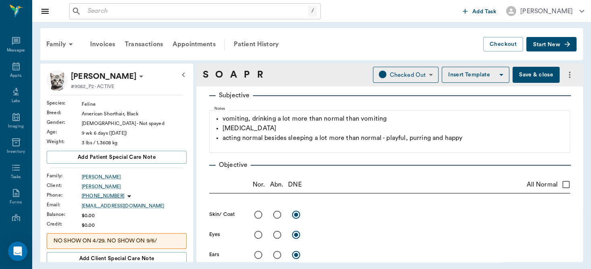
scroll to position [105, 0]
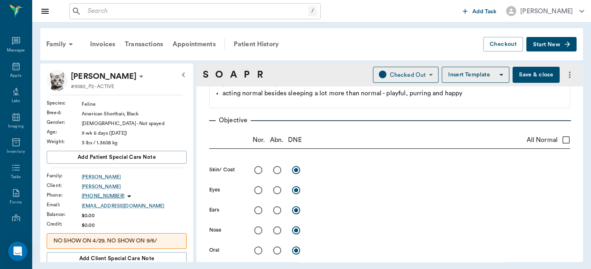
click at [559, 142] on input "All Normal" at bounding box center [566, 140] width 17 height 17
checkbox input "true"
radio input "true"
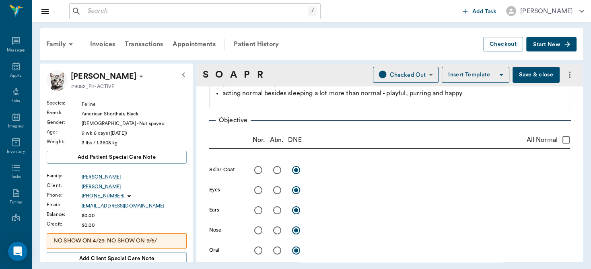
radio input "true"
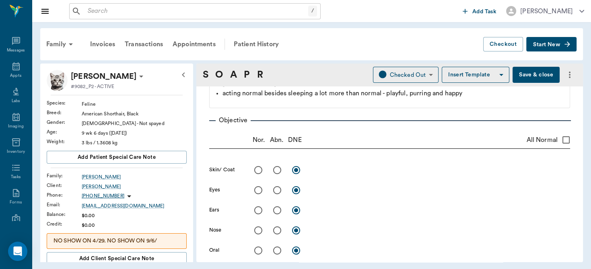
radio input "true"
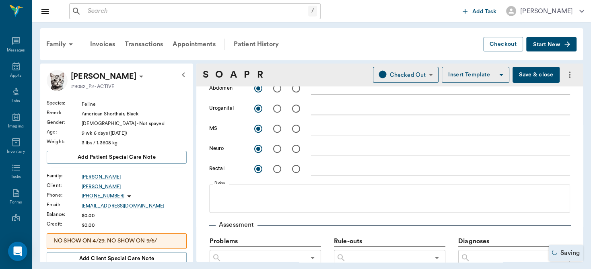
scroll to position [345, 0]
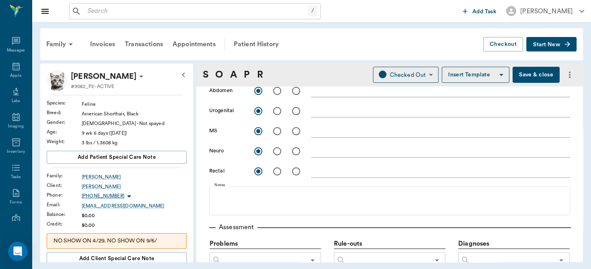
click at [348, 175] on div "x" at bounding box center [440, 172] width 259 height 12
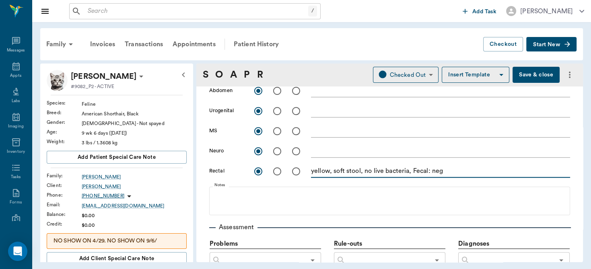
type textarea "yellow, soft stool, no live bacteria, Fecal: neg"
click at [333, 96] on div "x" at bounding box center [440, 92] width 259 height 12
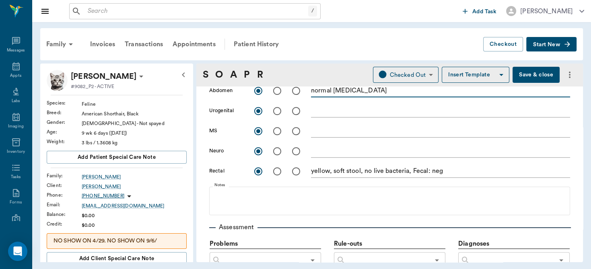
scroll to position [413, 0]
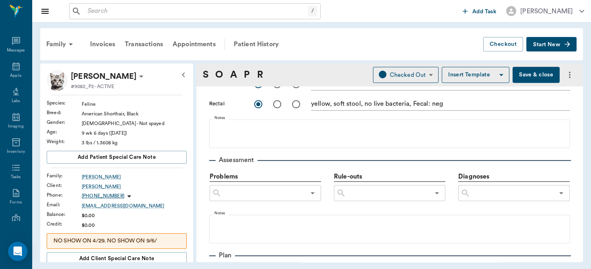
type textarea "normal palpation"
click at [488, 191] on input "text" at bounding box center [513, 193] width 84 height 11
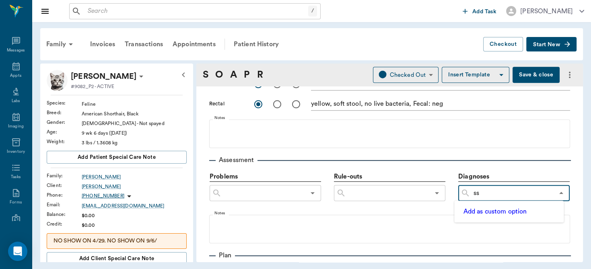
type input "s"
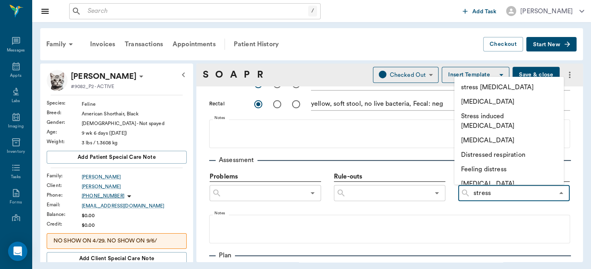
type input "stress"
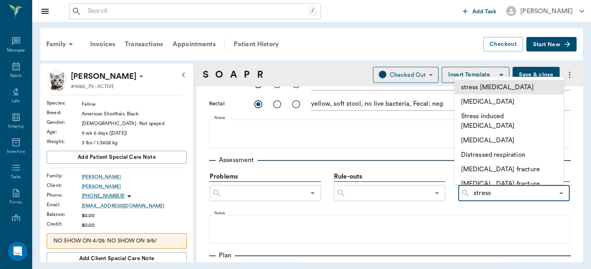
click at [500, 90] on li "stress [MEDICAL_DATA]" at bounding box center [510, 87] width 110 height 14
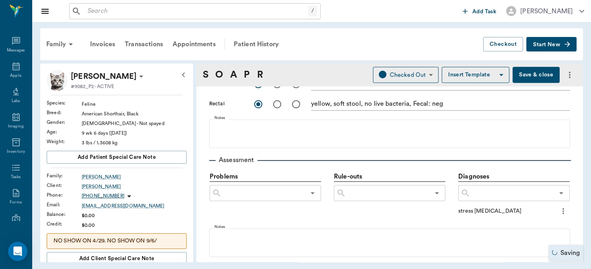
click at [484, 196] on input "text" at bounding box center [513, 193] width 84 height 11
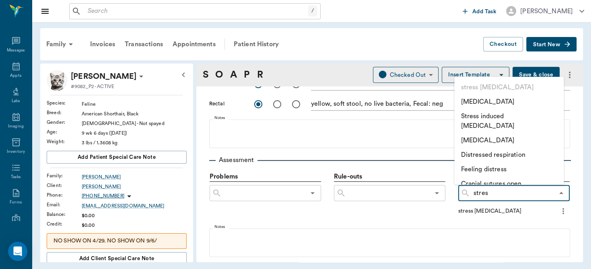
type input "stress"
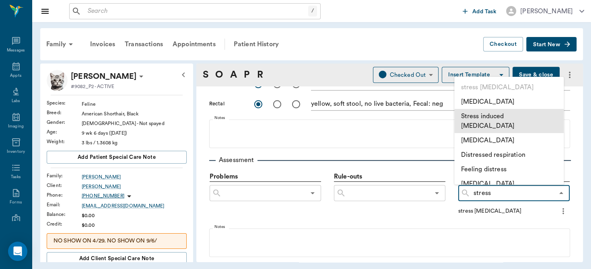
click at [513, 112] on li "Stress induced [MEDICAL_DATA]" at bounding box center [510, 121] width 110 height 24
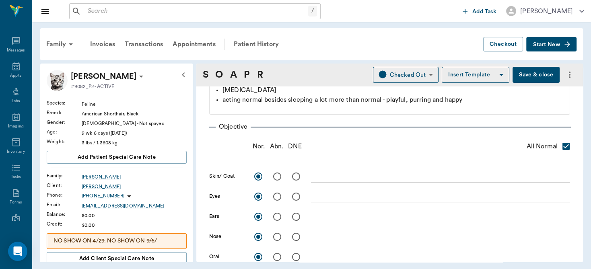
scroll to position [0, 0]
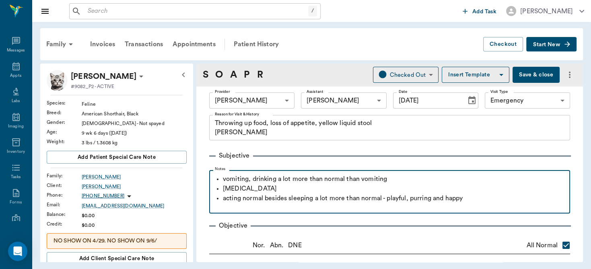
click at [392, 179] on p "vomiting, drinking a lot more than normal than vomiting" at bounding box center [394, 179] width 343 height 10
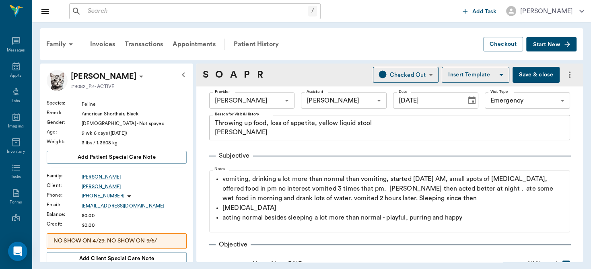
click at [524, 76] on button "Save & close" at bounding box center [536, 75] width 47 height 16
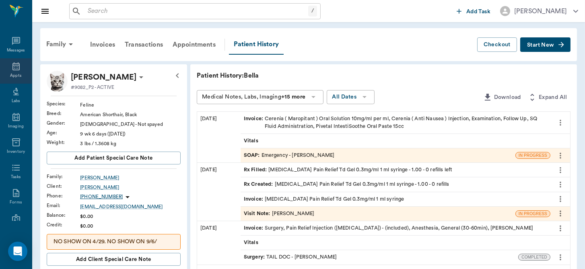
click at [12, 66] on icon at bounding box center [16, 67] width 10 height 10
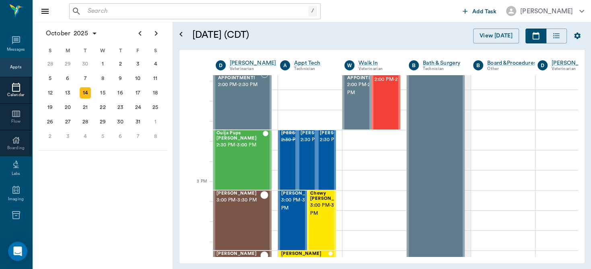
scroll to position [746, 0]
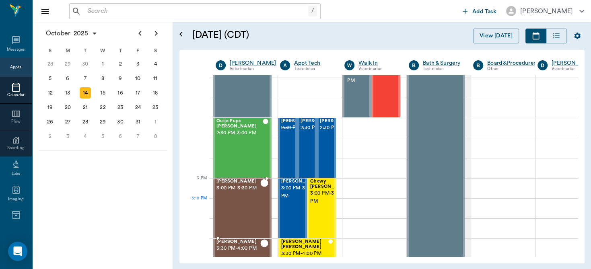
click at [246, 215] on div "Tinkerbell Jones 3:00 PM - 3:30 PM" at bounding box center [239, 208] width 44 height 59
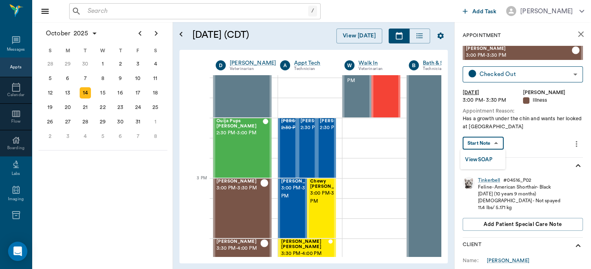
click at [478, 147] on body "/ ​ Add Task Dr. Bert Ellsworth Nectar Messages Appts Calendar Flow Boarding La…" at bounding box center [295, 134] width 591 height 269
click at [479, 159] on button "View SOAP" at bounding box center [478, 159] width 27 height 9
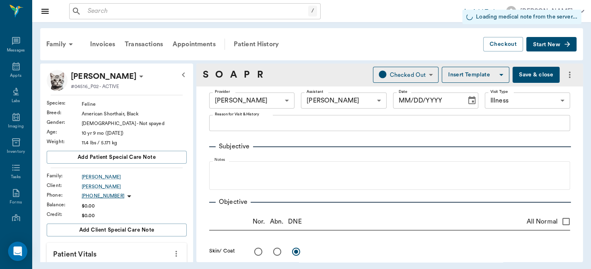
type input "63ec2f075fda476ae8351a4d"
type input "6740bf97de10e07744acf1eb"
type input "65d2be4f46e3a538d89b8c15"
type input "[DATE]"
type textarea "Has a growth under the chin and wants her looked at Caryn"
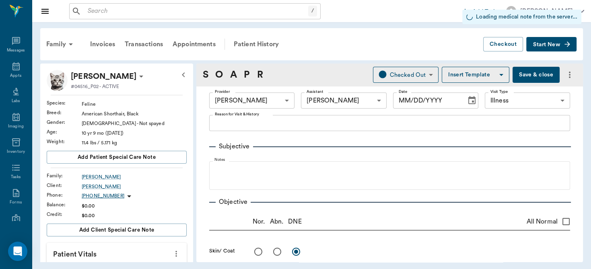
type input "1.00"
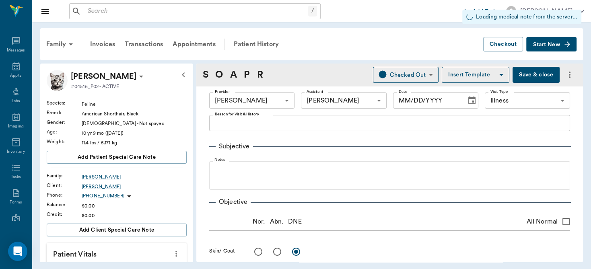
type input "1.00"
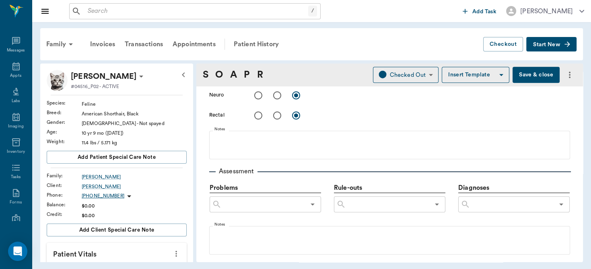
scroll to position [405, 0]
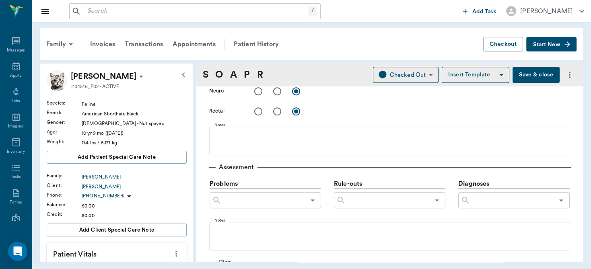
click at [505, 196] on input "text" at bounding box center [513, 200] width 84 height 11
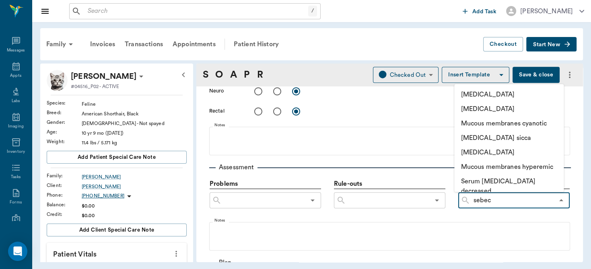
type input "sebec"
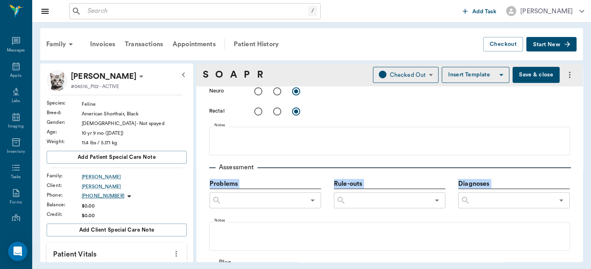
drag, startPoint x: 535, startPoint y: 215, endPoint x: 530, endPoint y: 163, distance: 52.6
click at [530, 163] on div "Assessment Problems ​ Rule-outs ​ Diagnoses ​ Notes" at bounding box center [389, 203] width 361 height 95
click at [510, 206] on div "​" at bounding box center [515, 200] width 112 height 16
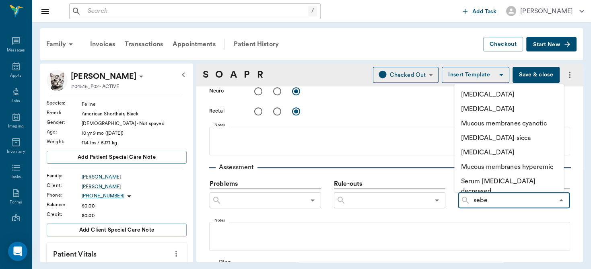
type input "sebec"
click at [492, 106] on li "[MEDICAL_DATA]" at bounding box center [510, 109] width 110 height 14
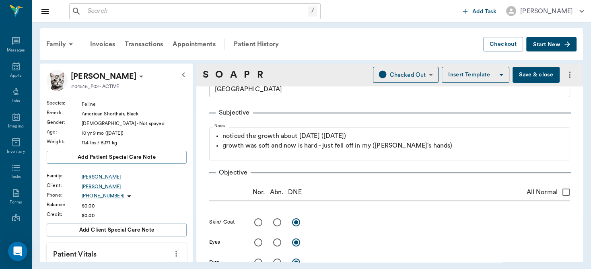
scroll to position [83, 0]
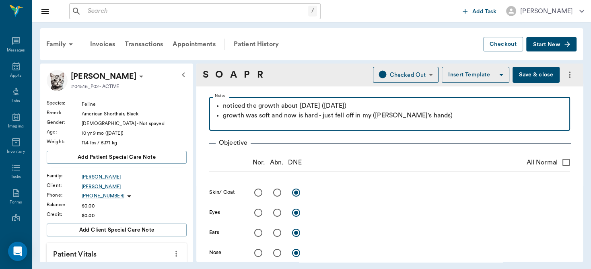
click at [439, 114] on p "growth was soft and now is hard - just fell off in my (Nicole's hands)" at bounding box center [394, 116] width 343 height 10
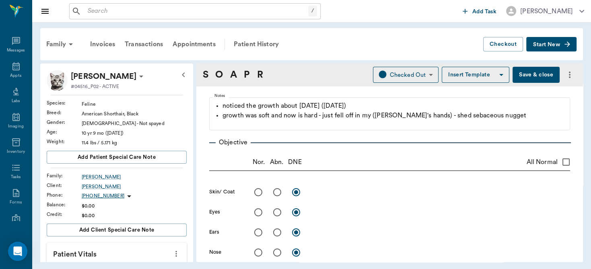
click at [526, 72] on button "Save & close" at bounding box center [536, 75] width 47 height 16
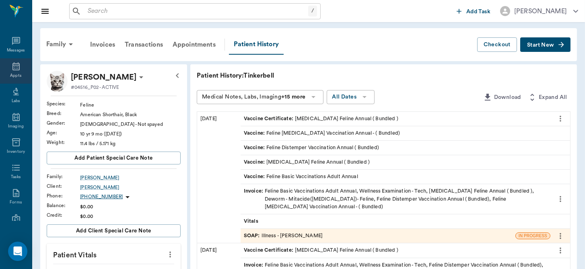
click at [14, 71] on icon at bounding box center [16, 67] width 10 height 10
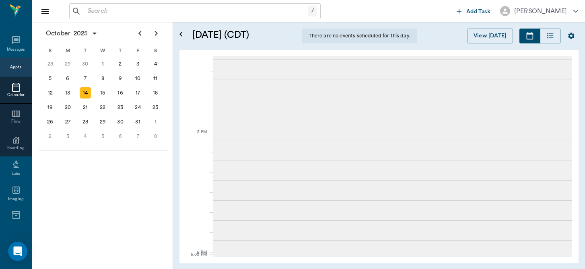
click at [14, 71] on div "Appts" at bounding box center [15, 67] width 11 height 10
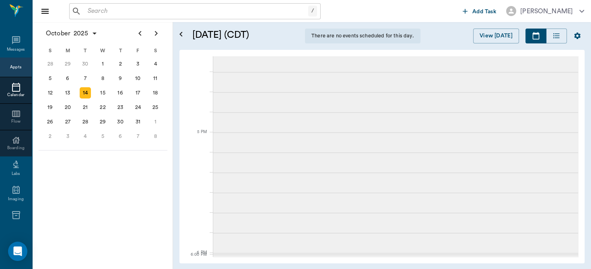
drag, startPoint x: 14, startPoint y: 71, endPoint x: 178, endPoint y: 45, distance: 165.5
click at [13, 71] on div "Appts" at bounding box center [15, 67] width 11 height 10
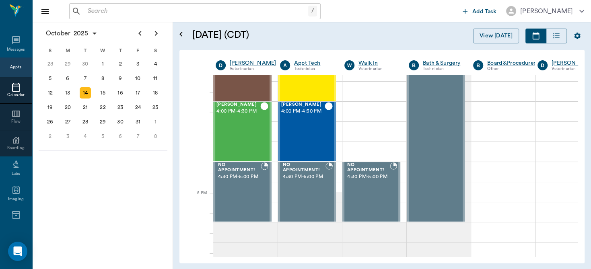
scroll to position [818, 0]
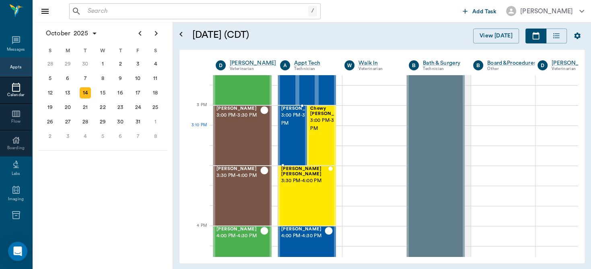
click at [289, 134] on div "Melah McCasland 3:00 PM - 3:30 PM" at bounding box center [301, 135] width 40 height 59
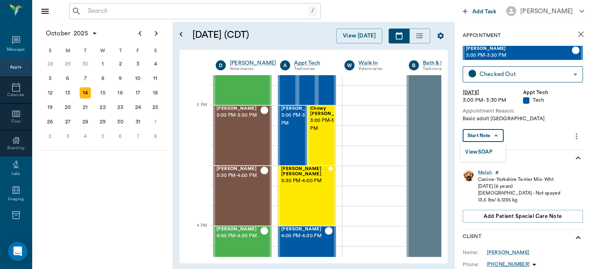
click at [494, 136] on body "/ ​ Add Task Dr. Bert Ellsworth Nectar Messages Appts Calendar Flow Boarding La…" at bounding box center [295, 134] width 591 height 269
click at [485, 149] on button "View SOAP" at bounding box center [478, 152] width 27 height 9
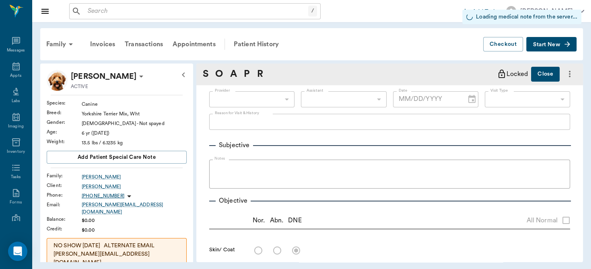
type input "63ec2f075fda476ae8351a4d"
type input "6740bf97de10e07744acf1eb"
type input "65d2be4f46e3a538d89b8c1a"
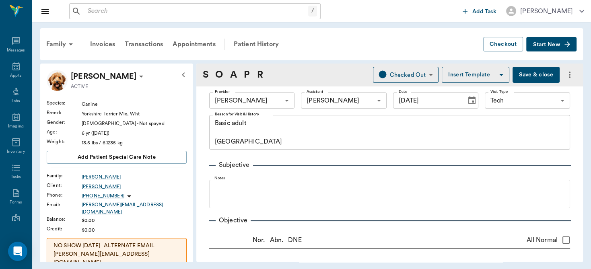
type input "[DATE]"
type textarea "Basic adult Caryn"
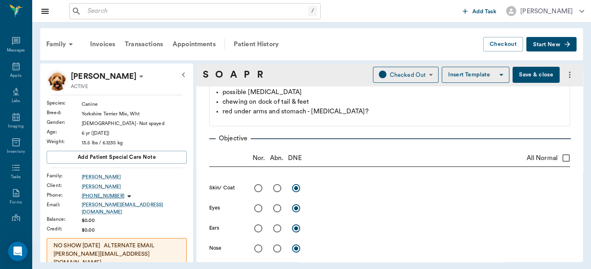
scroll to position [101, 0]
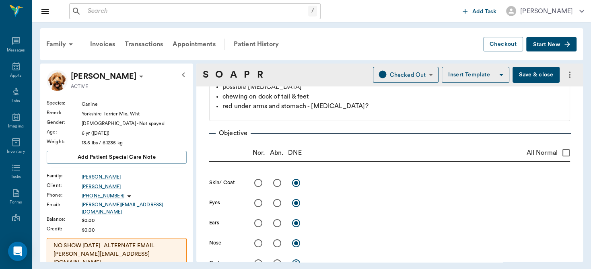
click at [278, 182] on input "radio" at bounding box center [277, 183] width 17 height 17
radio input "true"
click at [317, 185] on textarea at bounding box center [440, 182] width 259 height 9
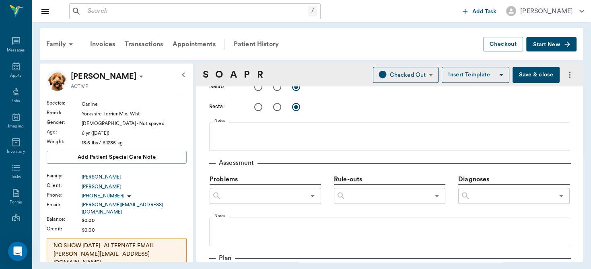
scroll to position [432, 0]
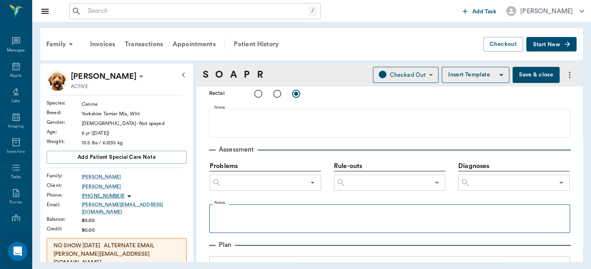
type textarea "Licking belly and rear. skin looks ok, slight yeasty smell"
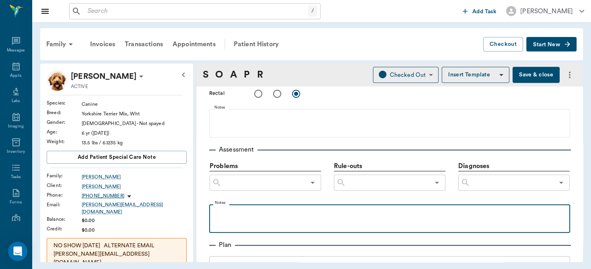
click at [300, 215] on p at bounding box center [389, 214] width 353 height 10
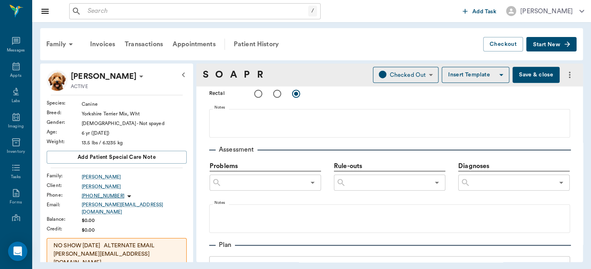
click at [477, 186] on input "text" at bounding box center [513, 182] width 84 height 11
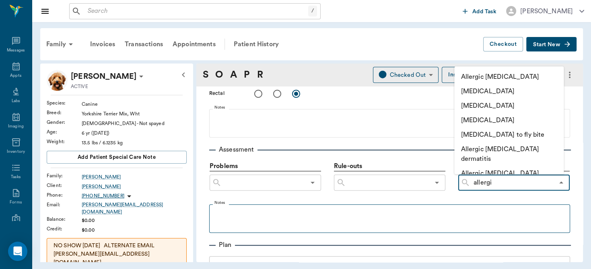
type input "allergic"
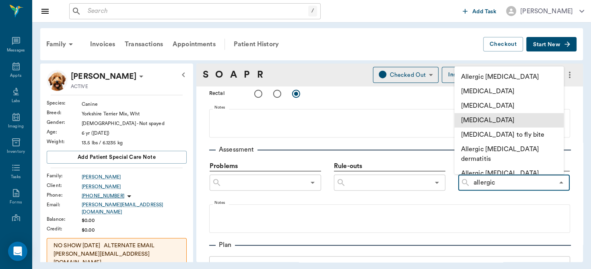
click at [507, 124] on li "[MEDICAL_DATA]" at bounding box center [510, 121] width 110 height 14
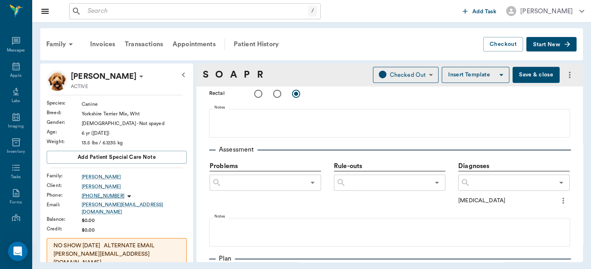
drag, startPoint x: 534, startPoint y: 145, endPoint x: 538, endPoint y: 195, distance: 50.5
click at [538, 195] on div "Assessment Problems ​ Rule-outs ​ Diagnoses ​ Allergic dermatitis Notes" at bounding box center [389, 192] width 361 height 108
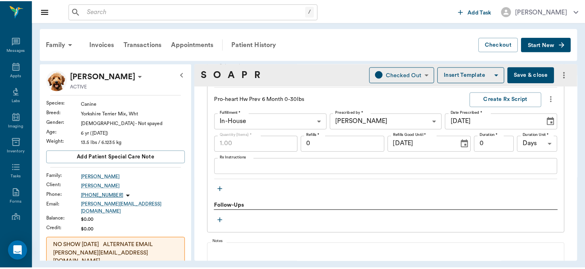
scroll to position [1115, 0]
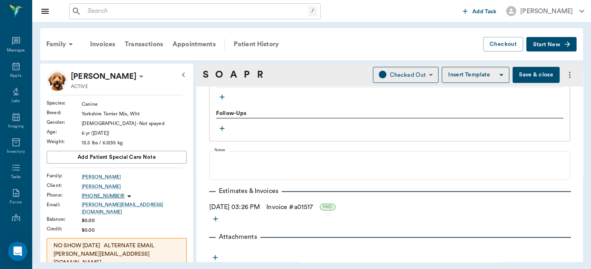
click at [290, 207] on link "Invoice # a01517" at bounding box center [290, 208] width 47 height 10
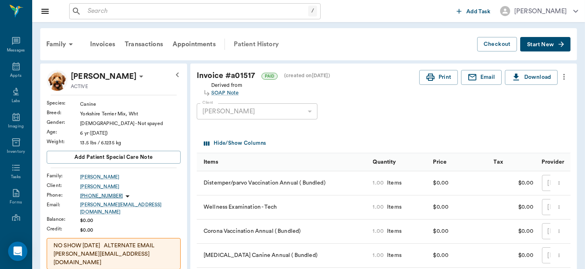
click at [269, 45] on div "Patient History" at bounding box center [256, 44] width 55 height 19
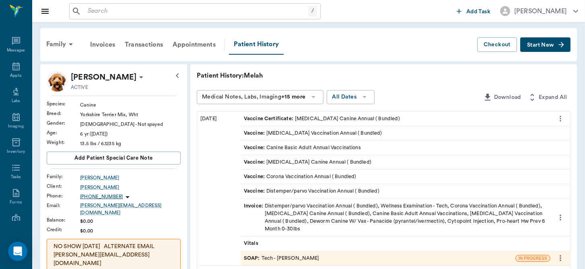
click at [304, 256] on div "SOAP : Tech - Dr. Bert Ellsworth" at bounding box center [282, 259] width 76 height 8
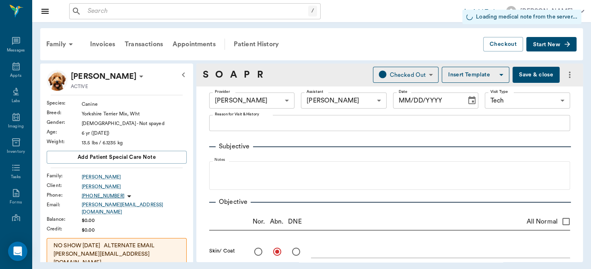
type input "63ec2f075fda476ae8351a4d"
type input "6740bf97de10e07744acf1eb"
type input "65d2be4f46e3a538d89b8c1a"
radio input "true"
type input "[DATE]"
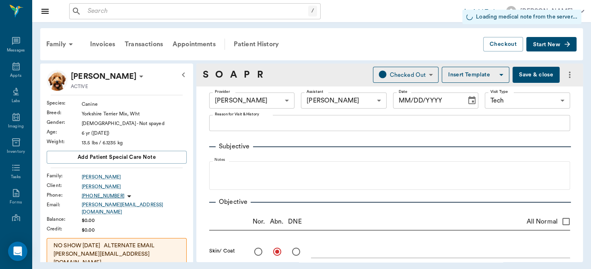
type textarea "Basic adult Caryn"
type textarea "Licking belly and rear. skin looks ok, slight yeasty smell"
type input "1.00"
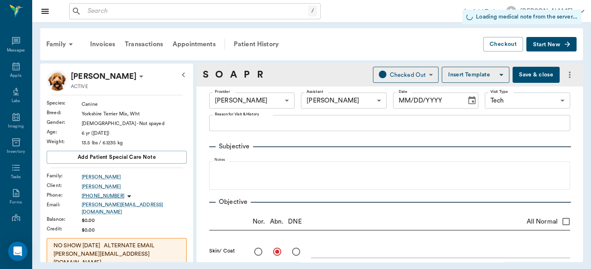
type input "1.00"
type input "0.40"
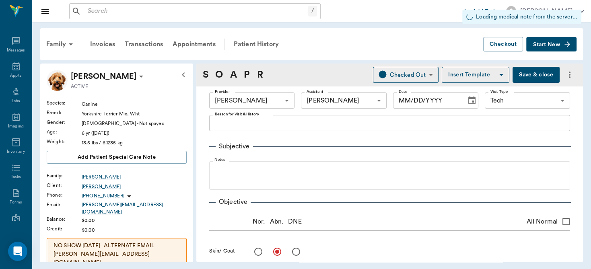
type input "0"
type input "1.00"
type input "0"
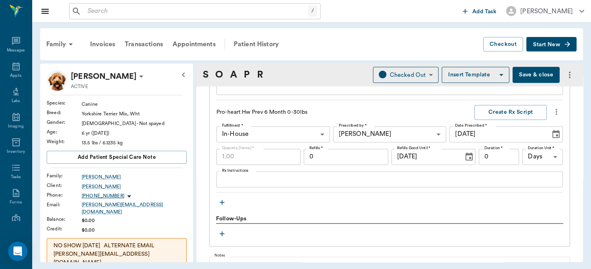
scroll to position [1054, 0]
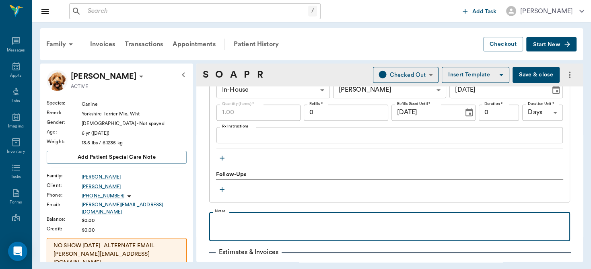
click at [301, 219] on p at bounding box center [389, 221] width 353 height 10
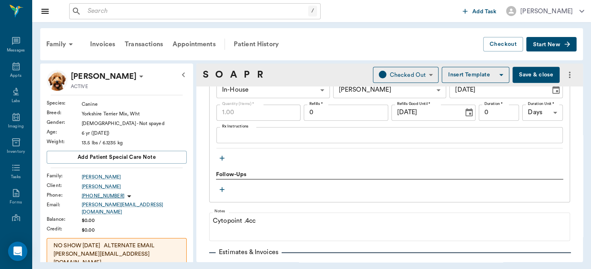
click at [524, 78] on button "Save & close" at bounding box center [536, 75] width 47 height 16
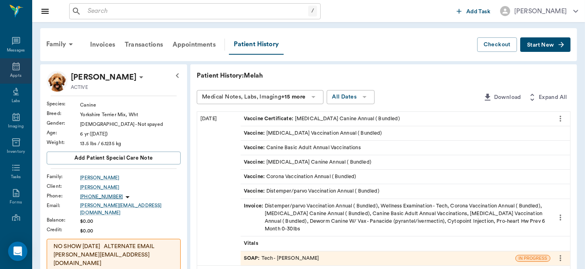
click at [11, 69] on icon at bounding box center [16, 67] width 10 height 10
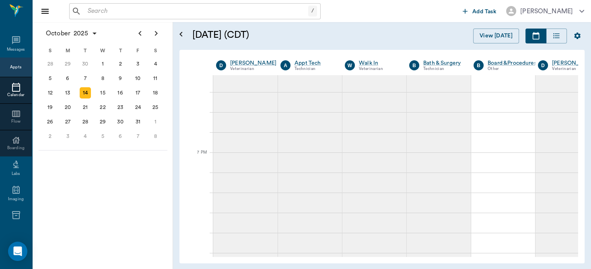
scroll to position [1279, 0]
click at [579, 112] on div "October 2025 Today 14 Tue Oct 2025 D Dr. Bert Ellsworth Veterinarian A Appt Tec…" at bounding box center [382, 157] width 405 height 214
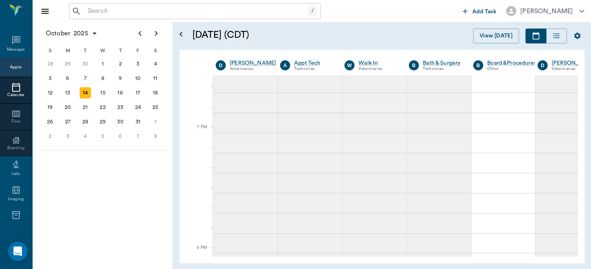
click at [579, 112] on div "October 2025 Today 14 Tue Oct 2025 D Dr. Bert Ellsworth Veterinarian A Appt Tec…" at bounding box center [382, 157] width 405 height 214
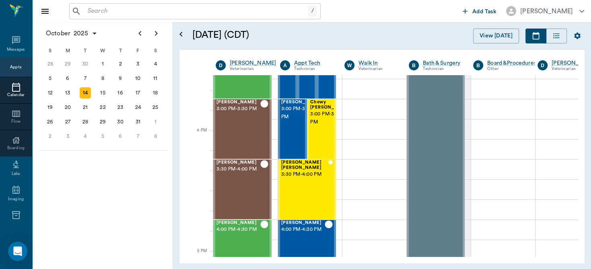
scroll to position [818, 0]
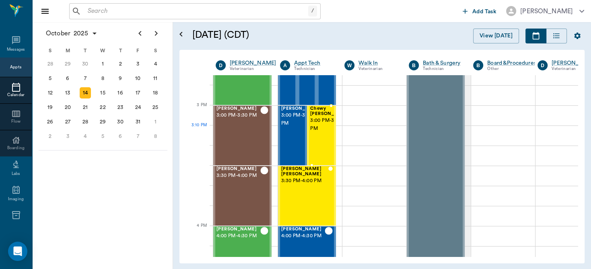
click at [322, 137] on div "Chewy McCasland 3:00 PM - 3:30 PM" at bounding box center [330, 135] width 40 height 59
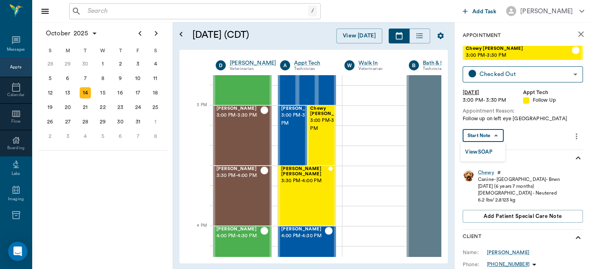
click at [488, 133] on body "/ ​ Add Task Dr. Bert Ellsworth Nectar Messages Appts Calendar Flow Boarding La…" at bounding box center [295, 134] width 591 height 269
click at [490, 149] on button "View SOAP" at bounding box center [478, 152] width 27 height 9
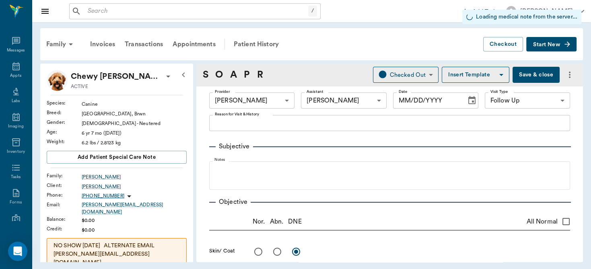
type input "63ec2f075fda476ae8351a4d"
type input "6740bf97de10e07744acf1eb"
type input "65d2be4f46e3a538d89b8c16"
type input "[DATE]"
type textarea "Follow up on left eye Caryn"
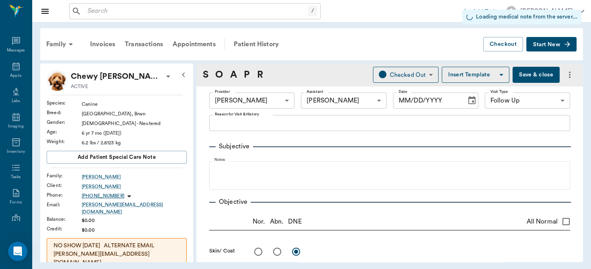
type input "1.00"
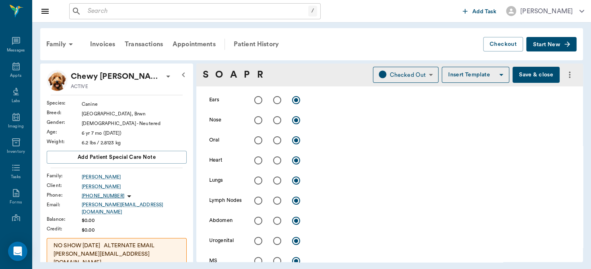
scroll to position [196, 0]
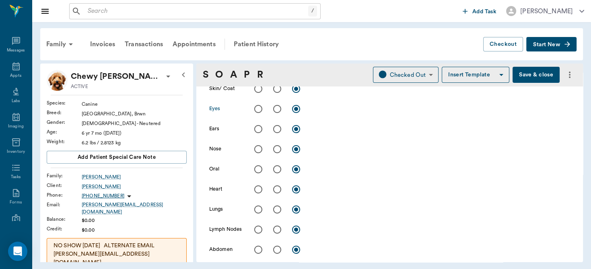
click at [278, 110] on input "radio" at bounding box center [277, 109] width 17 height 17
radio input "true"
click at [322, 115] on div "x" at bounding box center [440, 110] width 259 height 12
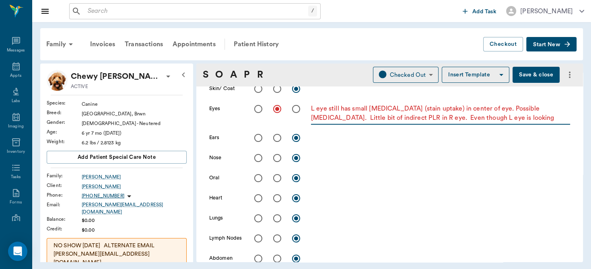
type textarea "L eye still has small ulcer (stain uptake) in center of eye. Possible corneal a…"
click at [525, 74] on button "Save & close" at bounding box center [536, 75] width 47 height 16
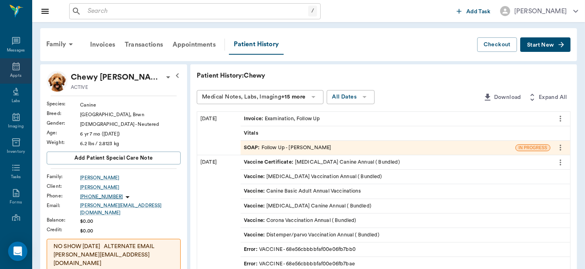
click at [14, 68] on icon at bounding box center [16, 67] width 10 height 10
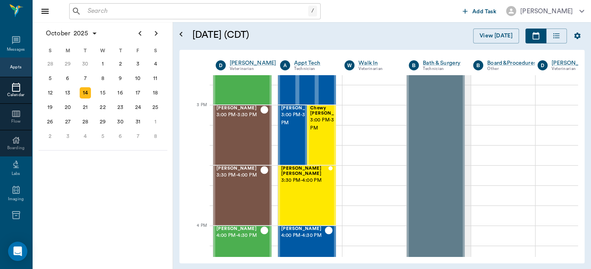
scroll to position [818, 0]
click at [243, 148] on div "Tinkerbell Jones 3:00 PM - 3:30 PM" at bounding box center [239, 135] width 44 height 59
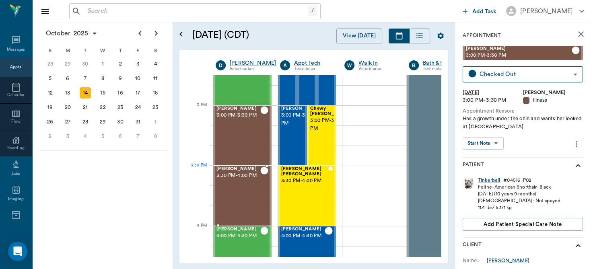
click at [247, 185] on div "Molley Aguirre 3:30 PM - 4:00 PM" at bounding box center [239, 196] width 44 height 59
click at [492, 144] on body "/ ​ Add Task Dr. Bert Ellsworth Nectar Messages Appts Calendar Flow Boarding La…" at bounding box center [295, 134] width 591 height 269
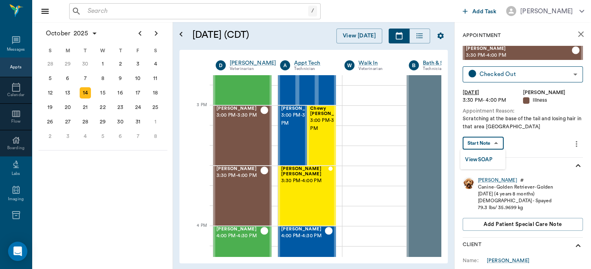
click at [483, 159] on button "View SOAP" at bounding box center [478, 159] width 27 height 9
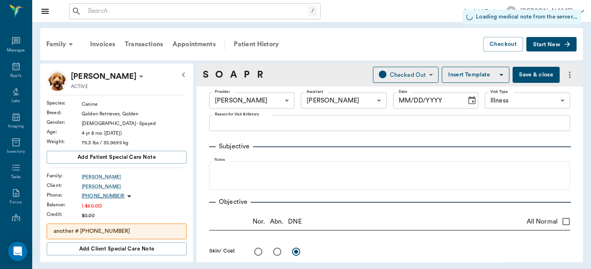
type input "63ec2f075fda476ae8351a4d"
type input "6740bf97de10e07744acf1eb"
type input "65d2be4f46e3a538d89b8c15"
type input "[DATE]"
type textarea "Scratching at the base of the tail and losing hair in that area Caryn"
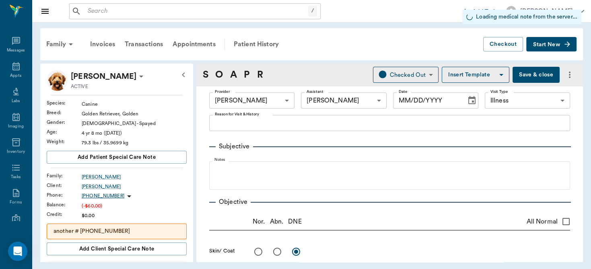
type input "1.00"
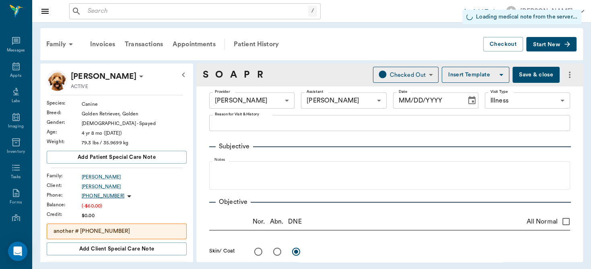
type input "1.00"
type input "0"
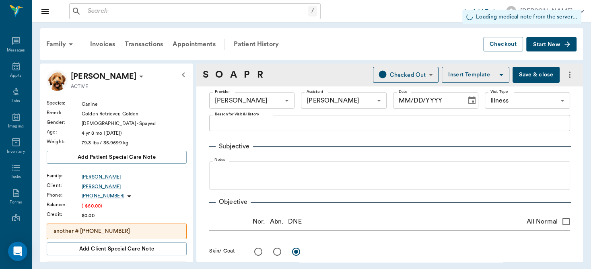
type input "0"
type input "1.00"
type input "0"
type input "1.00"
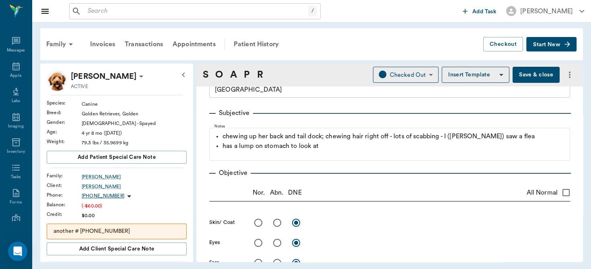
scroll to position [93, 0]
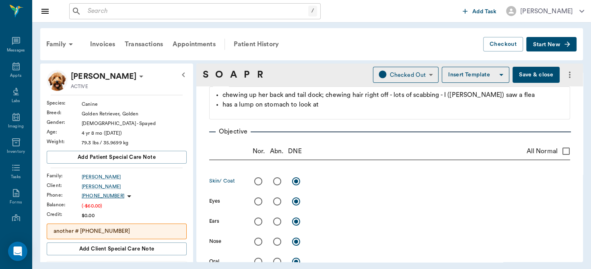
click at [274, 182] on input "radio" at bounding box center [277, 181] width 17 height 17
radio input "true"
click at [312, 185] on textarea at bounding box center [440, 181] width 259 height 9
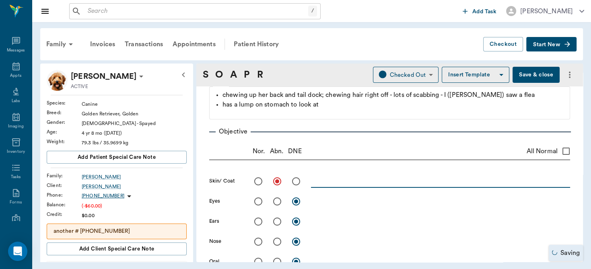
click at [312, 185] on textarea at bounding box center [440, 181] width 259 height 9
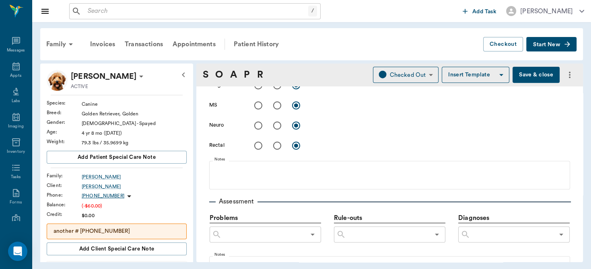
scroll to position [402, 0]
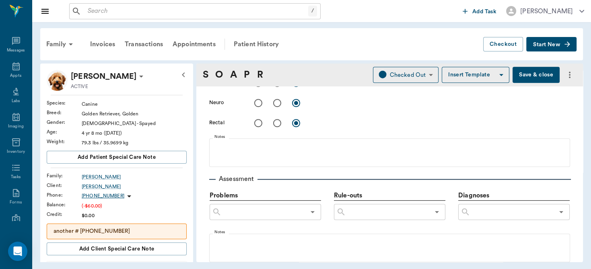
type textarea "had small SQ soft mass just to the left of umbilicus. 7mm sphere. FNA: lipoma. …"
click at [510, 207] on input "text" at bounding box center [513, 212] width 84 height 11
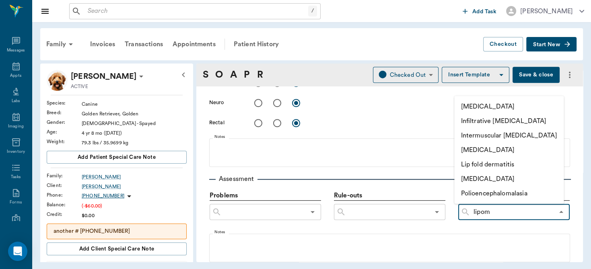
type input "lipoma"
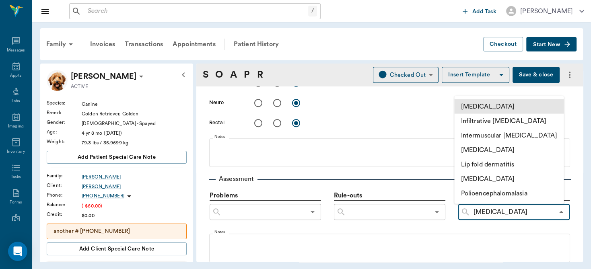
click at [476, 109] on li "[MEDICAL_DATA]" at bounding box center [510, 106] width 110 height 14
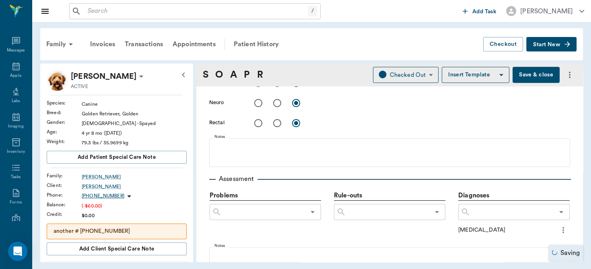
click at [481, 216] on input "text" at bounding box center [513, 212] width 84 height 11
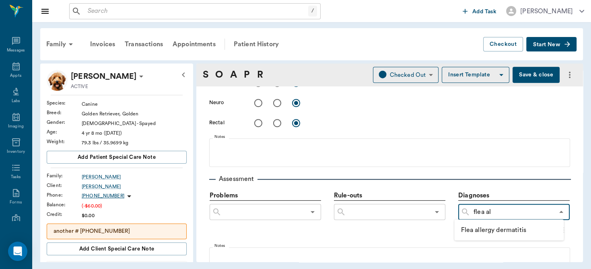
type input "flea all"
click at [495, 234] on li "Flea allergy dermatitis" at bounding box center [510, 230] width 110 height 14
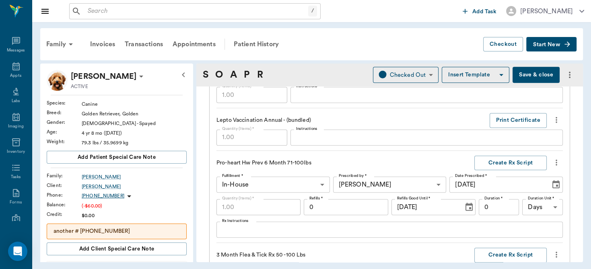
scroll to position [1096, 0]
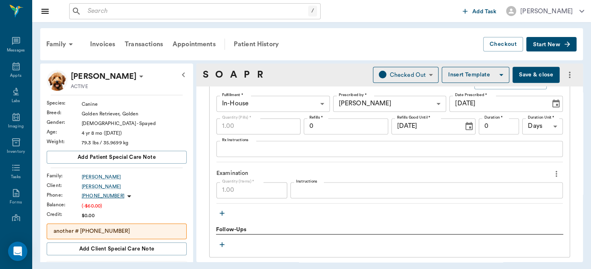
click at [537, 70] on button "Save & close" at bounding box center [536, 75] width 47 height 16
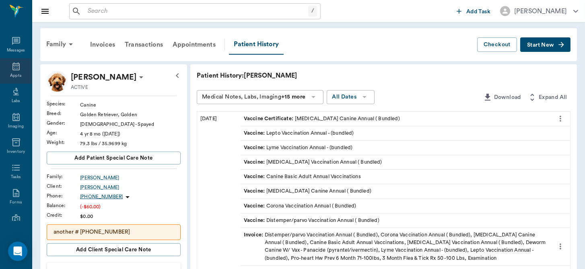
click at [17, 66] on icon at bounding box center [16, 67] width 10 height 10
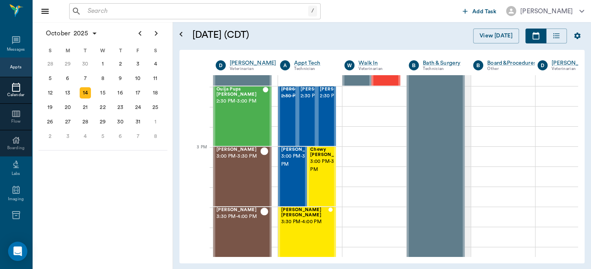
scroll to position [794, 0]
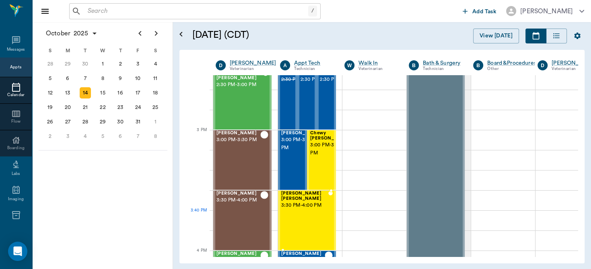
click at [297, 219] on div "Shivers Brown 3:30 PM - 4:00 PM" at bounding box center [304, 220] width 47 height 59
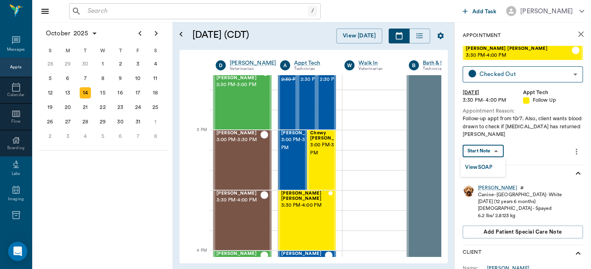
click at [490, 152] on body "/ ​ Add Task Dr. Bert Ellsworth Nectar Messages Appts Calendar Flow Boarding La…" at bounding box center [295, 134] width 591 height 269
click at [487, 163] on button "View SOAP" at bounding box center [478, 167] width 27 height 9
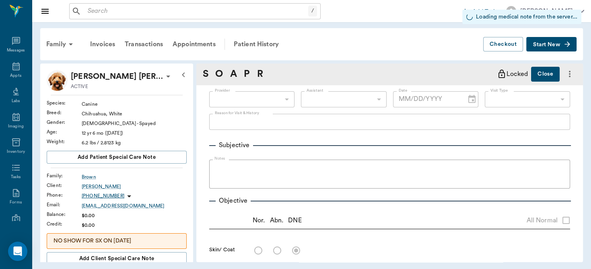
type input "63ec2f075fda476ae8351a4d"
type input "65d2be4f46e3a538d89b8c16"
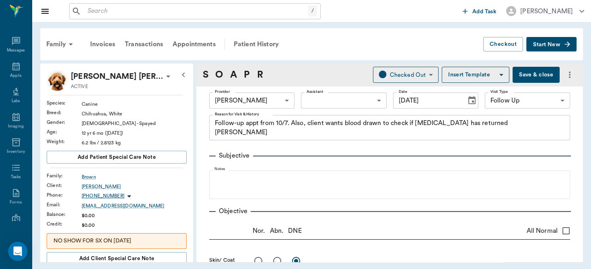
type input "[DATE]"
type textarea "Follow-up appt from 10/7. Also, client wants blood drawn to check if cancer has…"
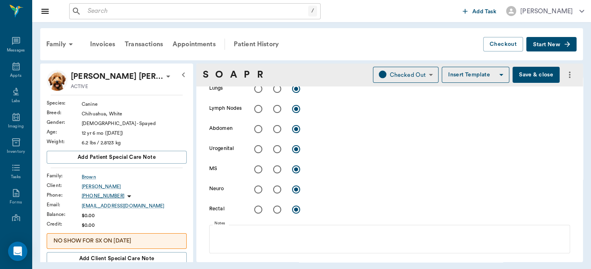
scroll to position [308, 0]
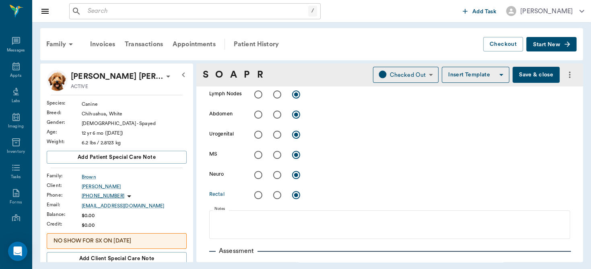
click at [260, 196] on input "radio" at bounding box center [258, 195] width 17 height 17
radio input "true"
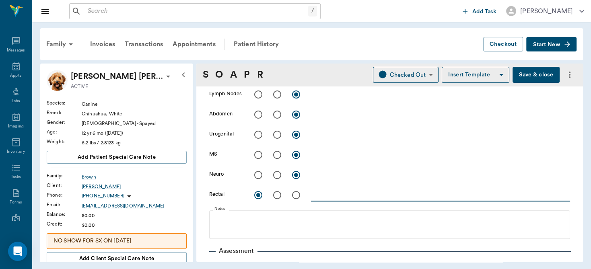
click at [336, 197] on textarea at bounding box center [440, 194] width 259 height 9
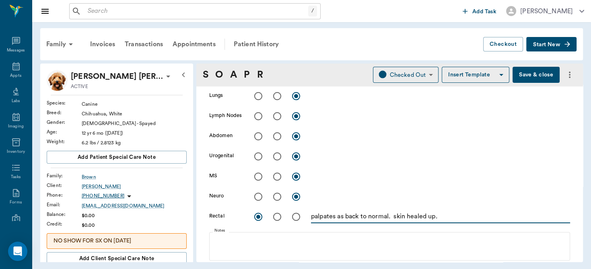
scroll to position [269, 0]
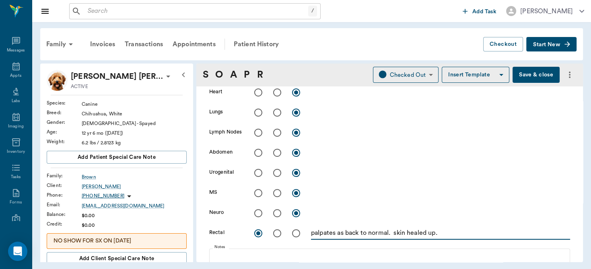
type textarea "palpates as back to normal. skin healed up."
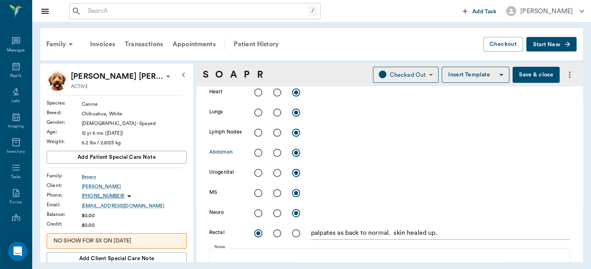
click at [277, 153] on input "radio" at bounding box center [277, 153] width 17 height 17
radio input "true"
click at [336, 151] on textarea at bounding box center [440, 152] width 259 height 9
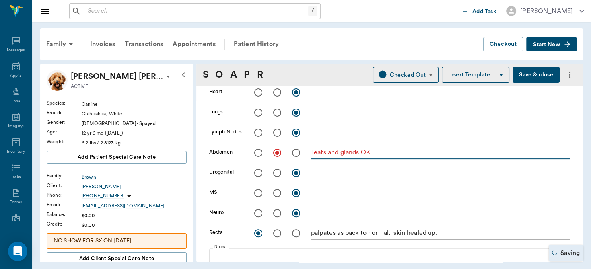
type textarea "Teats and glands OK"
click at [256, 151] on input "radio" at bounding box center [258, 153] width 17 height 17
radio input "true"
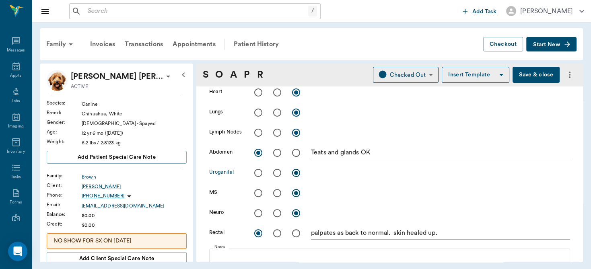
click at [279, 172] on input "radio" at bounding box center [277, 173] width 17 height 17
radio input "true"
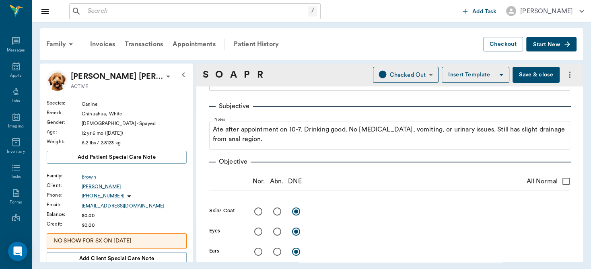
scroll to position [161, 0]
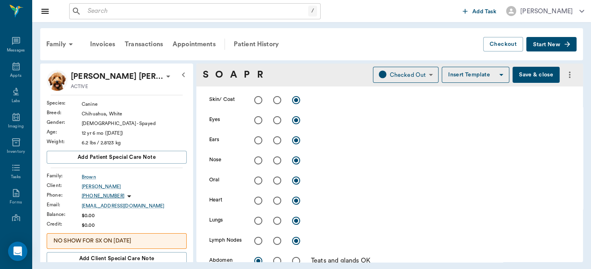
click at [521, 74] on button "Save & close" at bounding box center [536, 75] width 47 height 16
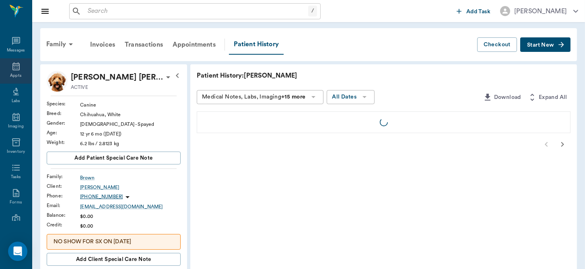
click at [11, 67] on icon at bounding box center [16, 67] width 10 height 10
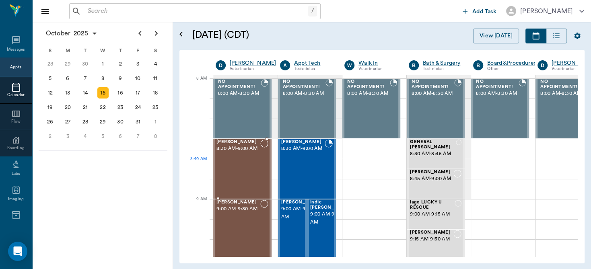
click at [249, 166] on div "Rocky Roquemore 8:30 AM - 9:00 AM" at bounding box center [239, 169] width 44 height 59
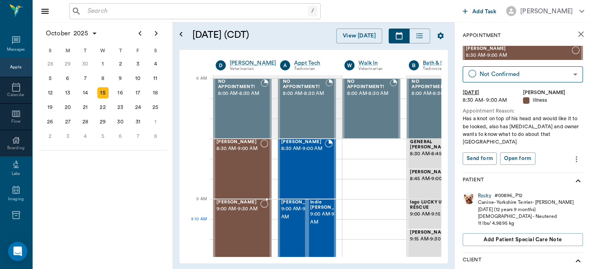
click at [251, 228] on div "Roscoce Henderson 9:00 AM - 9:30 AM" at bounding box center [239, 229] width 44 height 59
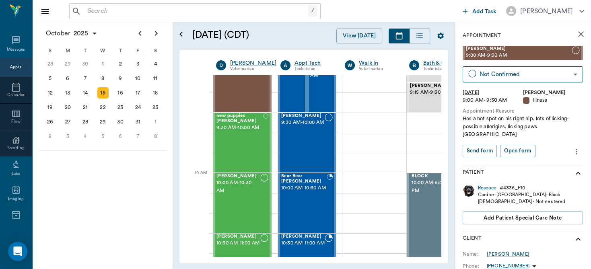
scroll to position [180, 0]
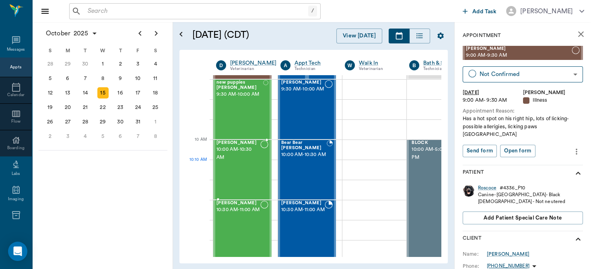
click at [253, 165] on div "Bovine Oliver 10:00 AM - 10:30 AM" at bounding box center [239, 170] width 44 height 59
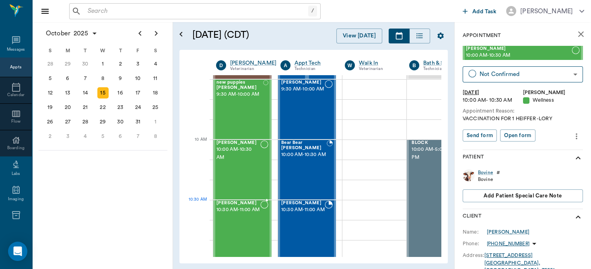
click at [246, 214] on span "10:30 AM - 11:00 AM" at bounding box center [239, 210] width 44 height 8
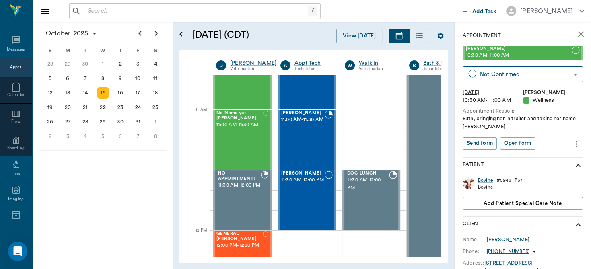
scroll to position [334, 0]
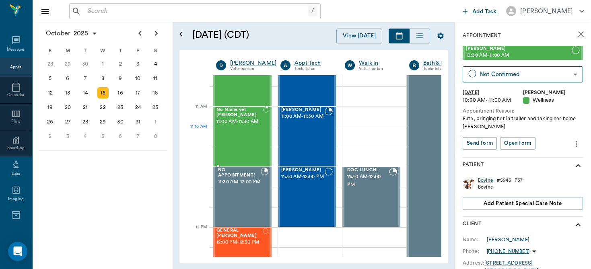
click at [240, 138] on div "No Name yet Burrows 11:00 AM - 11:30 AM" at bounding box center [240, 136] width 47 height 59
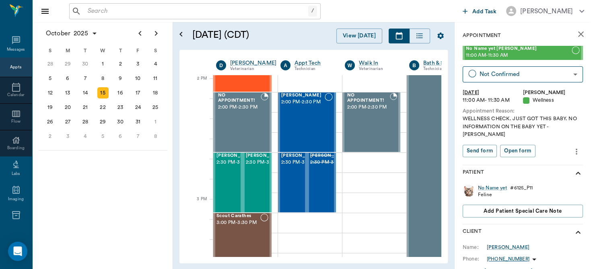
scroll to position [728, 0]
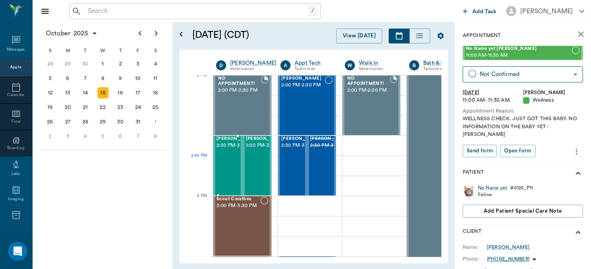
click at [229, 172] on div "[PERSON_NAME] 2:30 PM - 3:00 PM" at bounding box center [237, 165] width 40 height 59
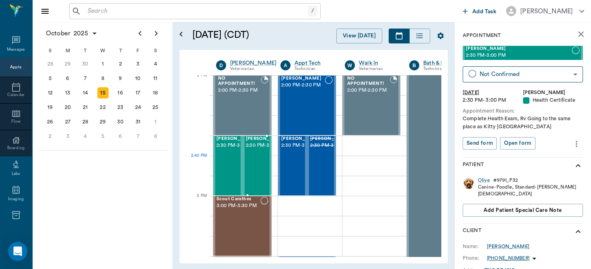
click at [250, 174] on div "[PERSON_NAME] 2:30 PM - 3:00 PM" at bounding box center [266, 165] width 40 height 59
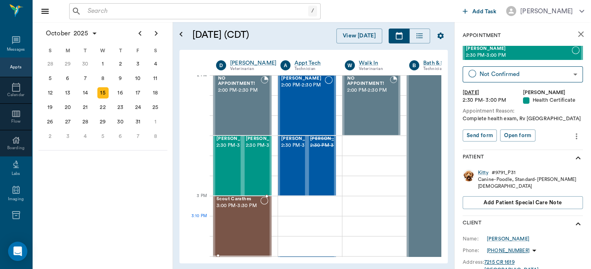
click at [243, 220] on div "Scout Carathes 3:00 PM - 3:30 PM" at bounding box center [239, 226] width 44 height 59
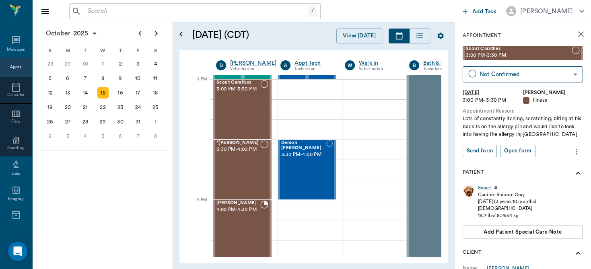
scroll to position [861, 0]
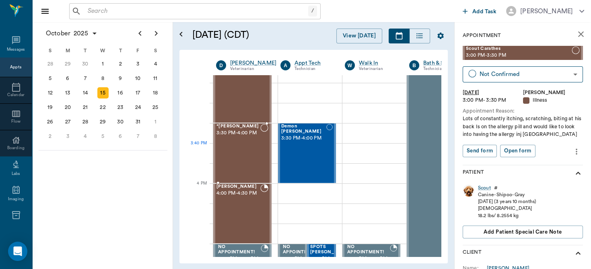
click at [251, 153] on div "*[PERSON_NAME] 3:30 PM - 4:00 PM" at bounding box center [239, 153] width 44 height 59
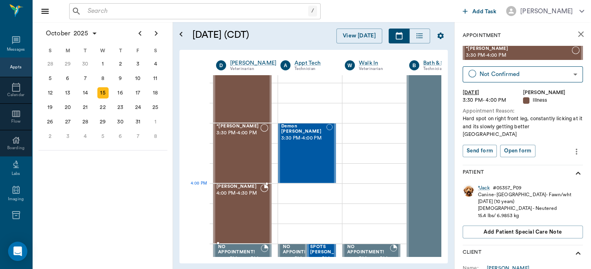
click at [244, 191] on span "4:00 PM - 4:30 PM" at bounding box center [239, 194] width 44 height 8
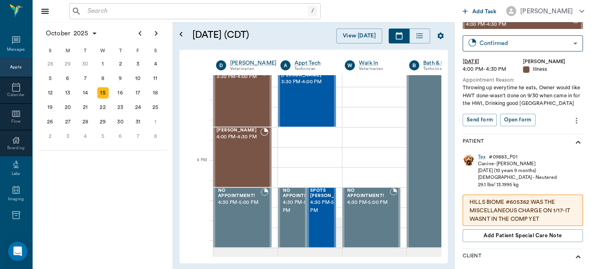
scroll to position [884, 0]
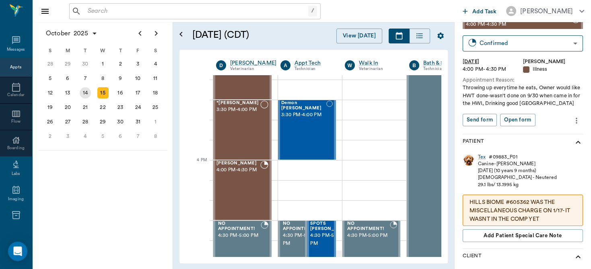
click at [88, 95] on div "14" at bounding box center [85, 92] width 11 height 11
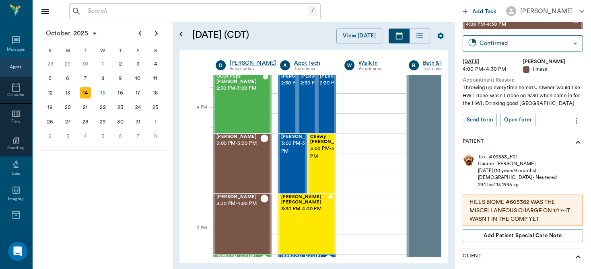
scroll to position [944, 0]
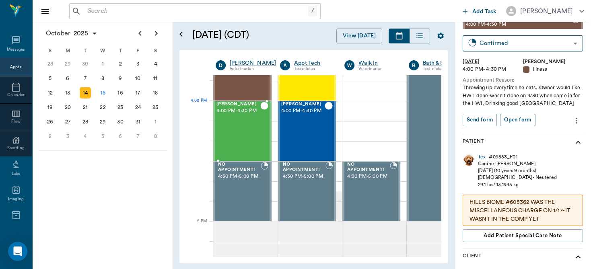
click at [234, 120] on div "[PERSON_NAME] 4:00 PM - 4:30 PM" at bounding box center [239, 131] width 44 height 59
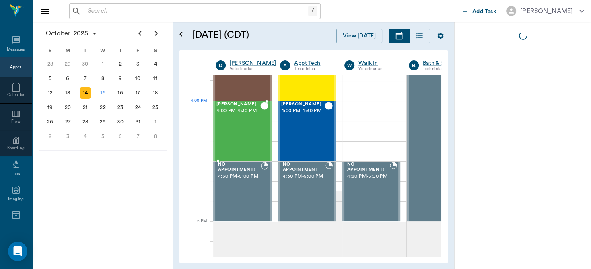
scroll to position [0, 0]
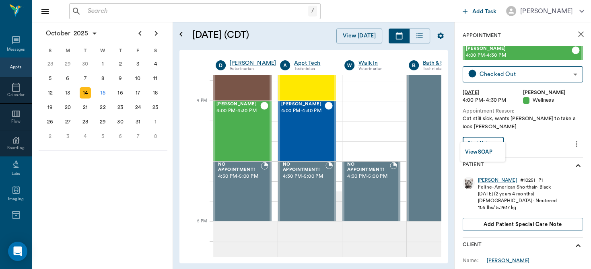
click at [488, 132] on body "/ ​ Add Task [PERSON_NAME] Nectar Messages Appts Calendar Flow Boarding Labs Im…" at bounding box center [295, 134] width 591 height 269
click at [488, 148] on button "View SOAP" at bounding box center [478, 152] width 27 height 9
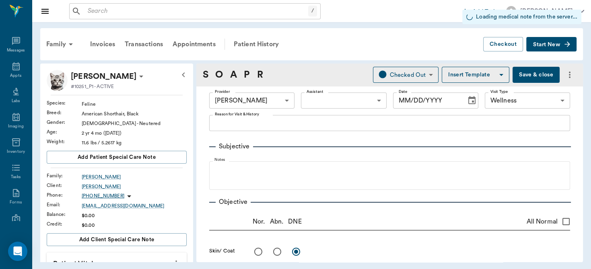
type input "63ec2f075fda476ae8351a4d"
type input "65d2be4f46e3a538d89b8c14"
type input "[DATE]"
type textarea "Cat still sick, wants [PERSON_NAME] to take a look [PERSON_NAME]"
type input "60.00"
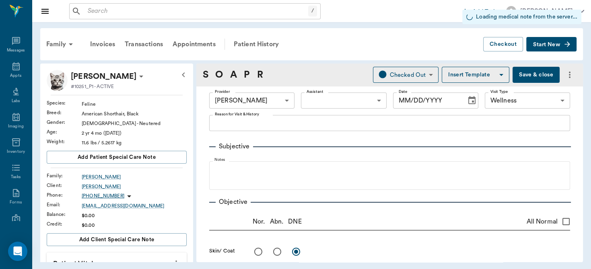
type input "12"
type input "0"
type textarea "Give 2ccs each day"
type input "40.00"
type input "12"
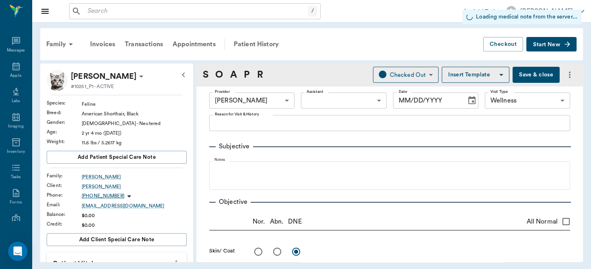
type input "0"
type textarea "Give 1cc twice daily"
type input "20.00"
type input "12"
type input "0"
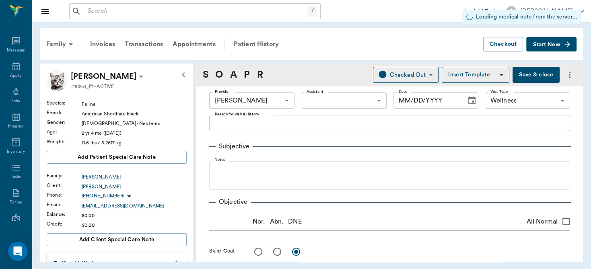
type textarea "Give 0.5cc twice daily for 1 week then once daily"
type input "1.00"
type input "12"
type input "0"
type textarea "Apply 1.5" to inside of ear daily"
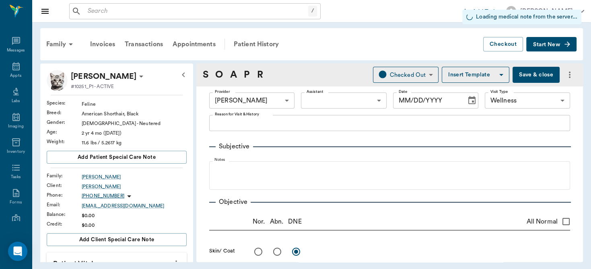
type input "1.00"
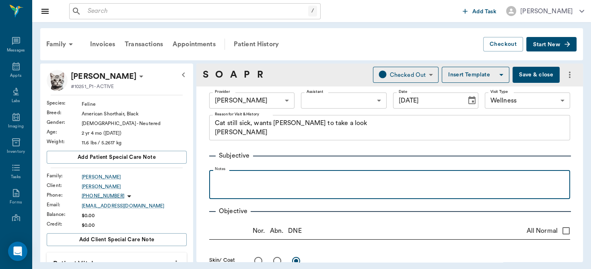
click at [269, 179] on p at bounding box center [389, 179] width 353 height 10
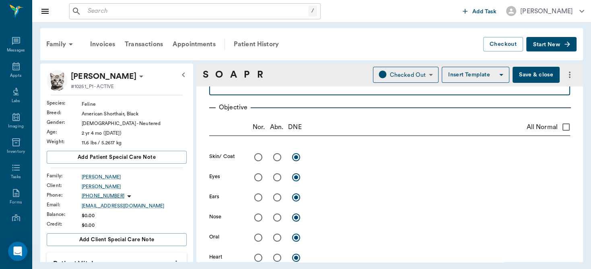
scroll to position [106, 0]
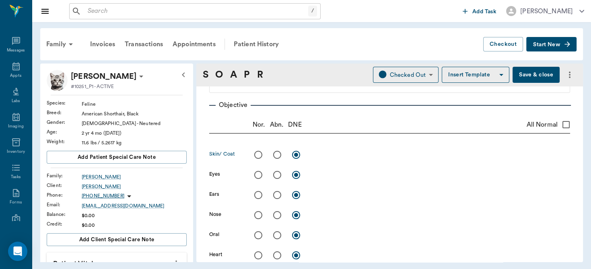
click at [254, 157] on input "radio" at bounding box center [258, 155] width 17 height 17
radio input "true"
click at [257, 172] on input "radio" at bounding box center [258, 175] width 17 height 17
radio input "true"
click at [258, 194] on input "radio" at bounding box center [258, 195] width 17 height 17
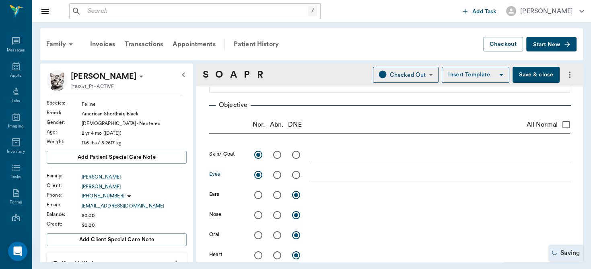
radio input "true"
click at [257, 213] on input "radio" at bounding box center [258, 215] width 17 height 17
radio input "true"
click at [277, 234] on input "radio" at bounding box center [277, 235] width 17 height 17
radio input "true"
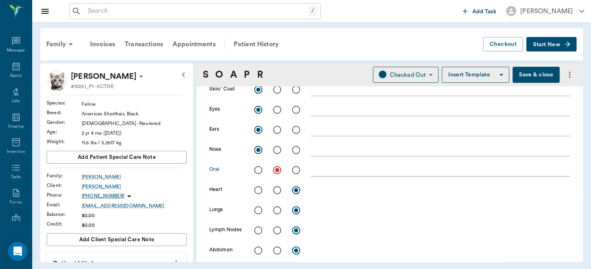
scroll to position [206, 0]
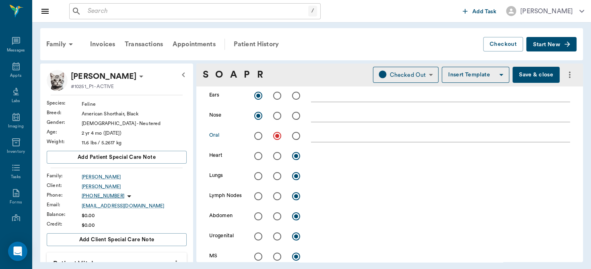
click at [259, 197] on input "radio" at bounding box center [258, 196] width 17 height 17
radio input "true"
drag, startPoint x: 572, startPoint y: 117, endPoint x: 576, endPoint y: 132, distance: 15.2
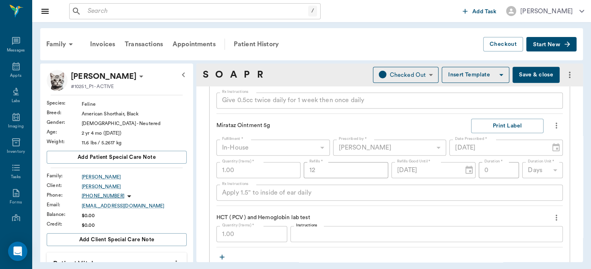
scroll to position [860, 0]
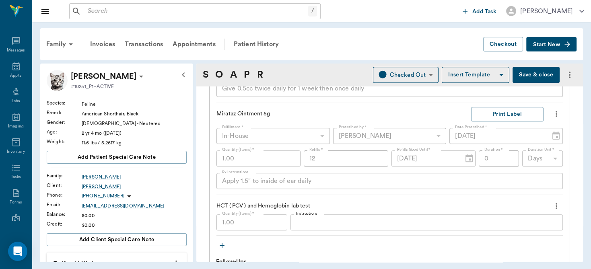
click at [345, 221] on textarea "Instructions" at bounding box center [426, 222] width 261 height 9
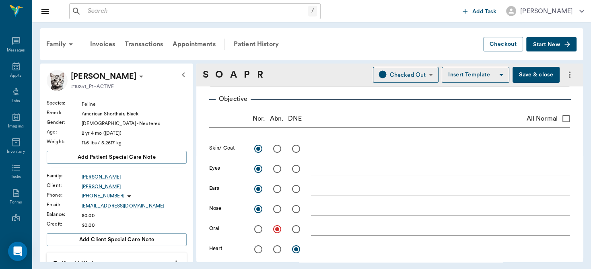
scroll to position [147, 0]
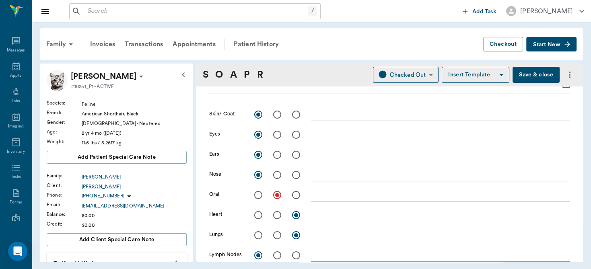
type textarea "Low, unable to get #"
drag, startPoint x: 576, startPoint y: 113, endPoint x: 432, endPoint y: 157, distance: 150.8
click at [369, 196] on textarea at bounding box center [440, 194] width 259 height 9
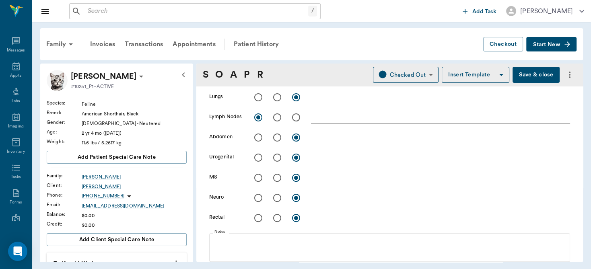
scroll to position [386, 0]
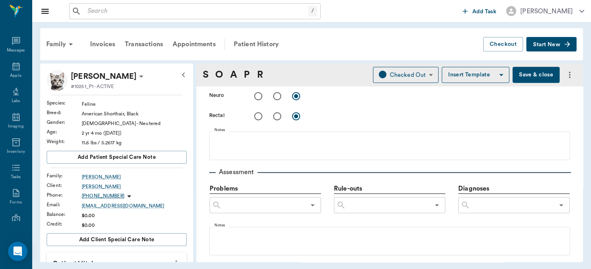
type textarea "white MM, Blood looks very dilute"
click at [390, 207] on input "text" at bounding box center [388, 205] width 84 height 11
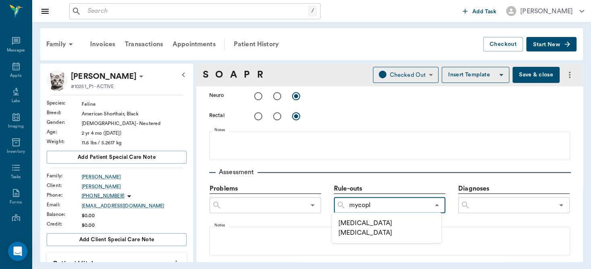
type input "mycopla"
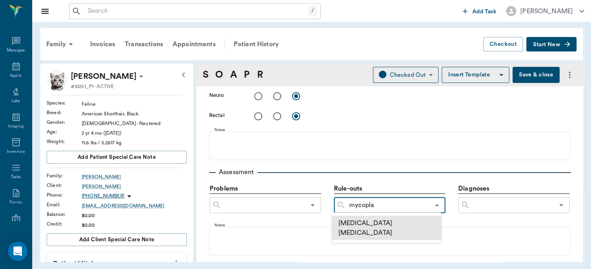
click at [386, 221] on li "[MEDICAL_DATA] [MEDICAL_DATA]" at bounding box center [387, 228] width 110 height 24
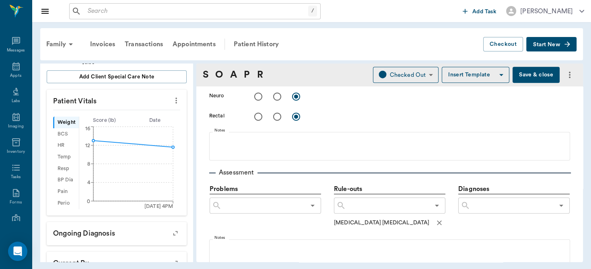
scroll to position [164, 0]
click at [172, 98] on icon "more" at bounding box center [176, 100] width 9 height 10
click at [136, 113] on span "Enter Vitals" at bounding box center [137, 113] width 68 height 8
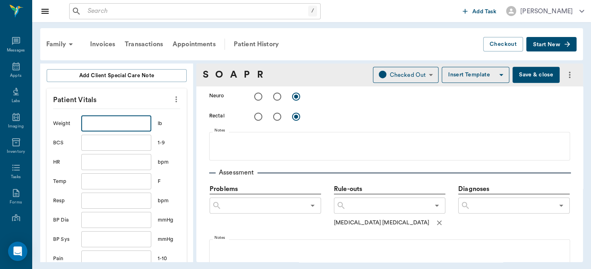
click at [113, 126] on input "text" at bounding box center [116, 124] width 70 height 16
type input "8.6"
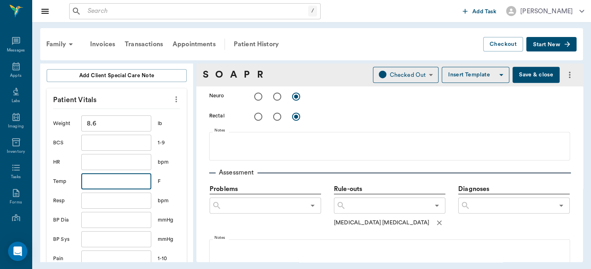
click at [111, 183] on input "text" at bounding box center [116, 182] width 70 height 16
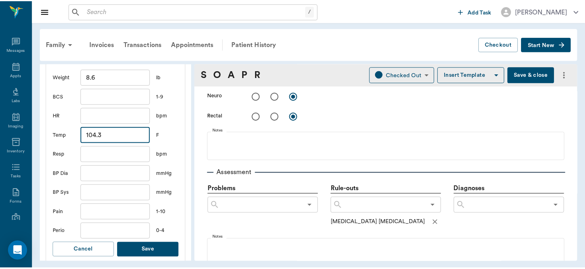
scroll to position [264, 0]
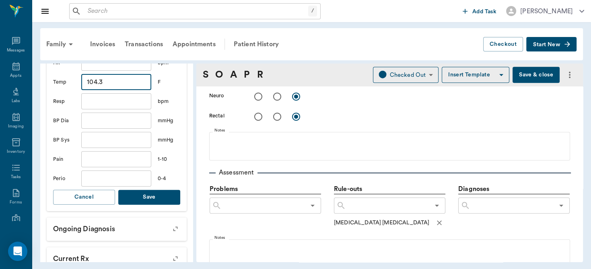
type input "104.3"
click at [152, 198] on button "Save" at bounding box center [149, 197] width 62 height 15
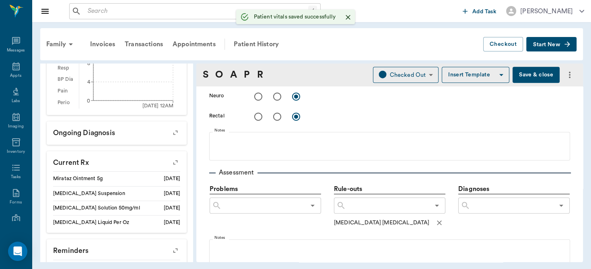
click at [509, 205] on input "text" at bounding box center [513, 205] width 84 height 11
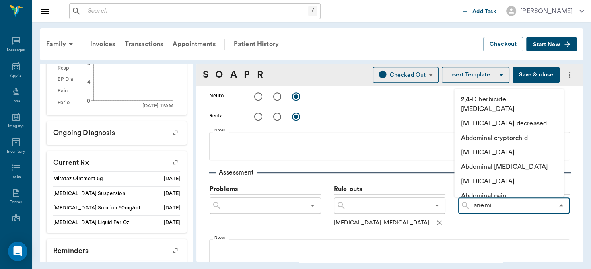
type input "[MEDICAL_DATA]"
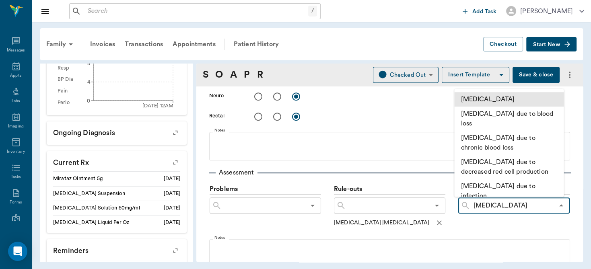
click at [490, 96] on li "[MEDICAL_DATA]" at bounding box center [510, 100] width 110 height 14
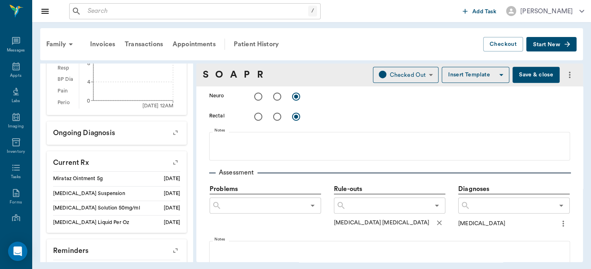
click at [483, 204] on input "text" at bounding box center [513, 205] width 84 height 11
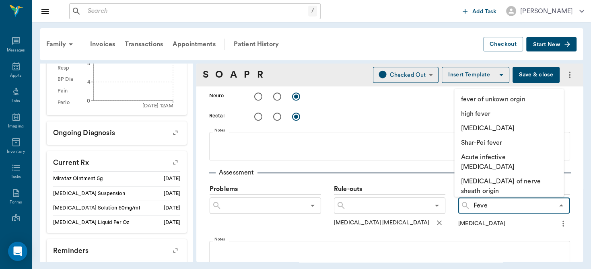
type input "Fever"
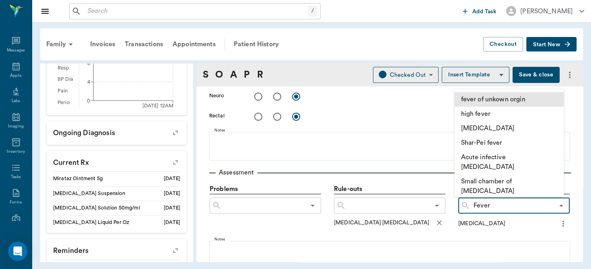
click at [500, 101] on li "fever of unkown orgin" at bounding box center [510, 100] width 110 height 14
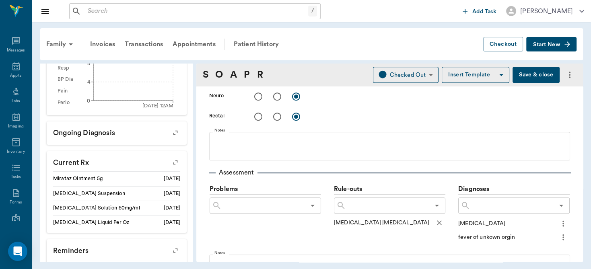
click at [491, 207] on input "text" at bounding box center [513, 205] width 84 height 11
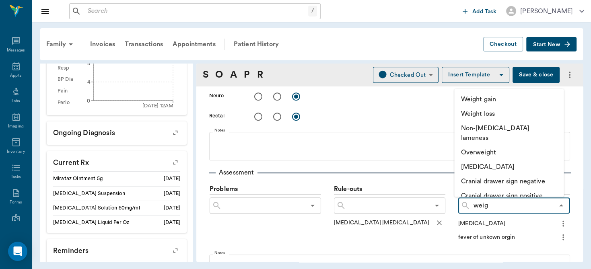
type input "weigh"
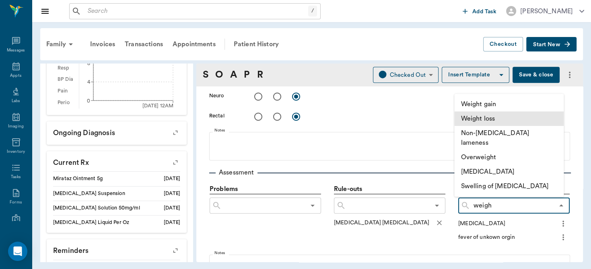
click at [492, 124] on li "Weight loss" at bounding box center [510, 119] width 110 height 14
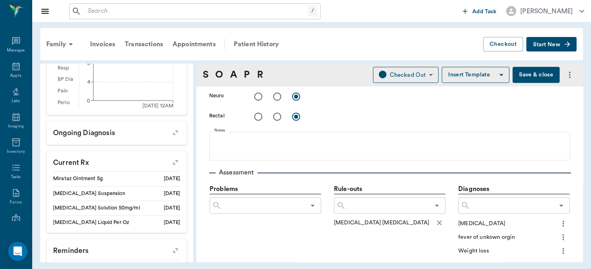
click at [543, 77] on button "Save & close" at bounding box center [536, 75] width 47 height 16
